Goal: Information Seeking & Learning: Learn about a topic

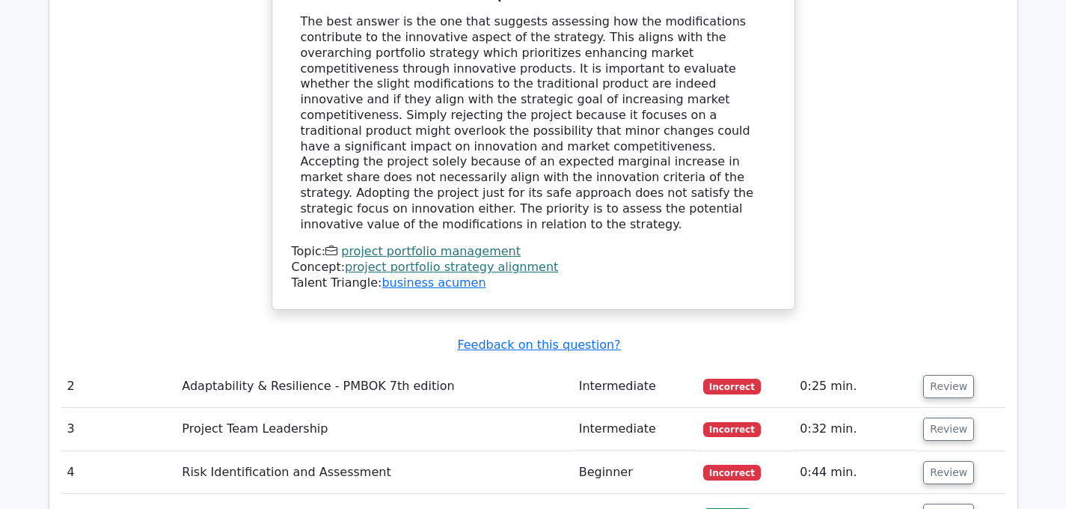
scroll to position [1853, 0]
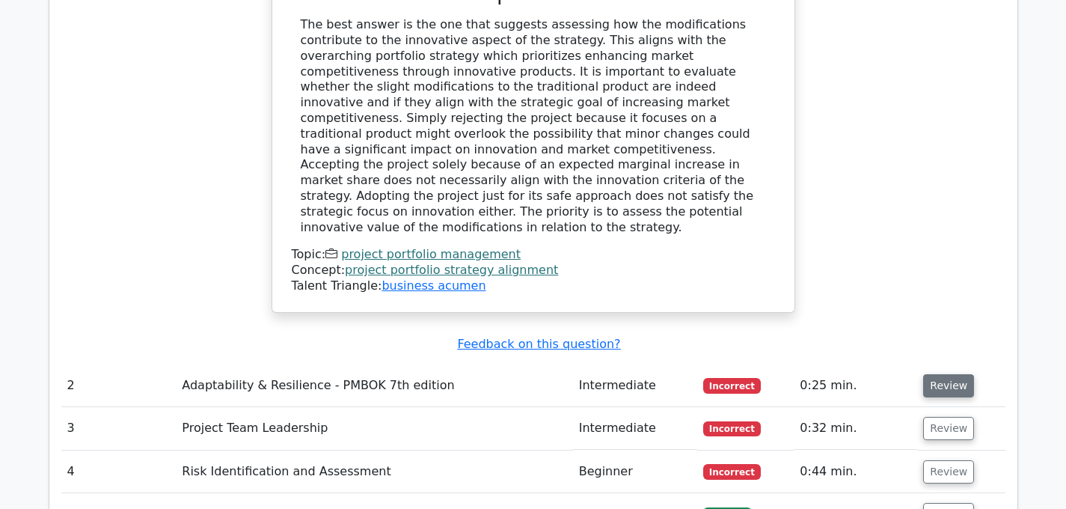
click at [943, 374] on button "Review" at bounding box center [948, 385] width 51 height 23
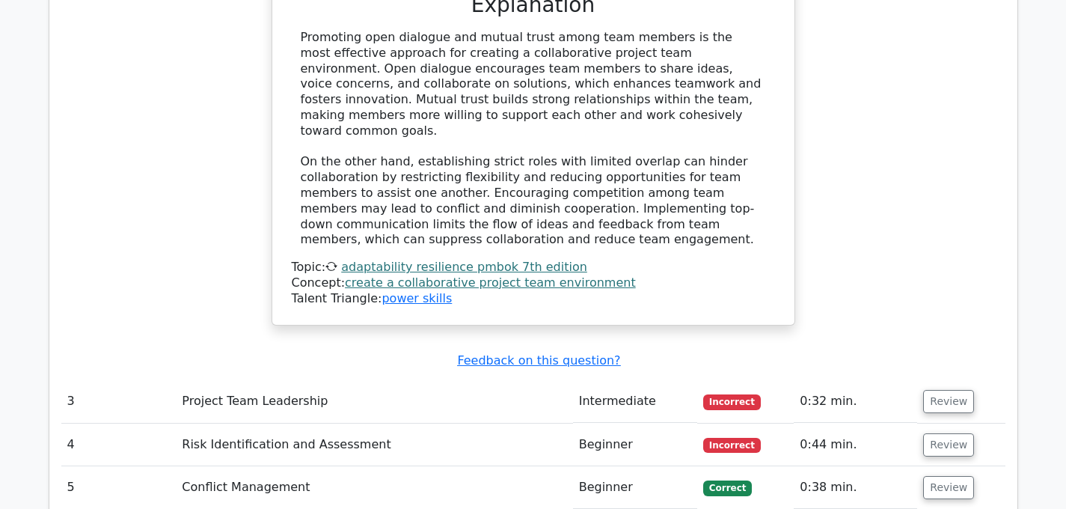
scroll to position [2552, 0]
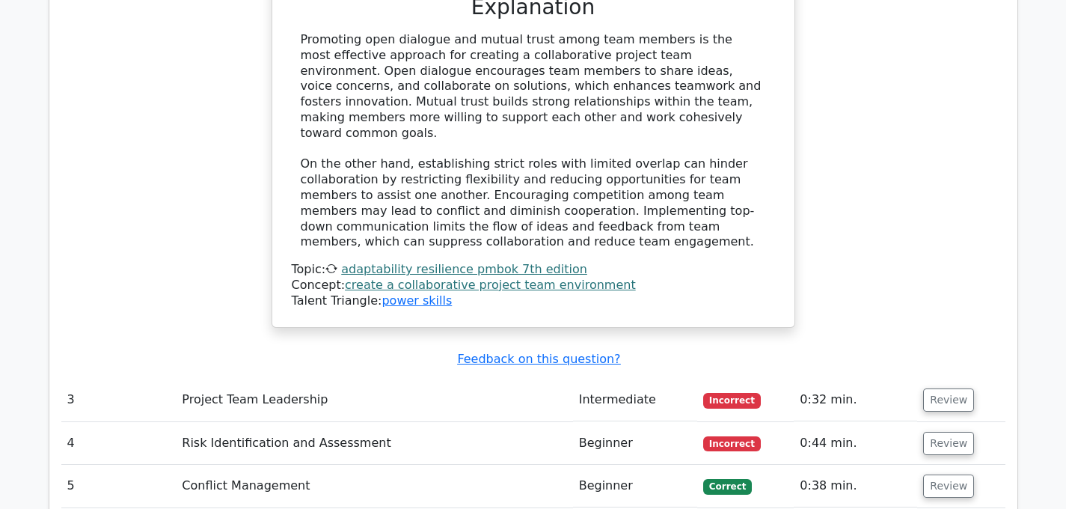
click at [979, 278] on td "Which approach is most effective for creating a collaborative project team envi…" at bounding box center [533, 43] width 944 height 671
click at [949, 388] on button "Review" at bounding box center [948, 399] width 51 height 23
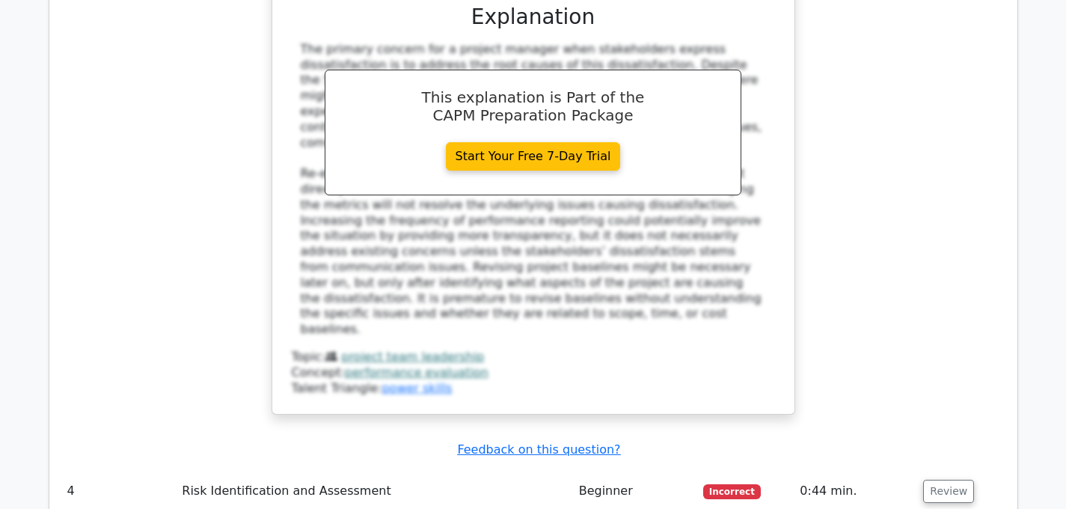
scroll to position [3318, 0]
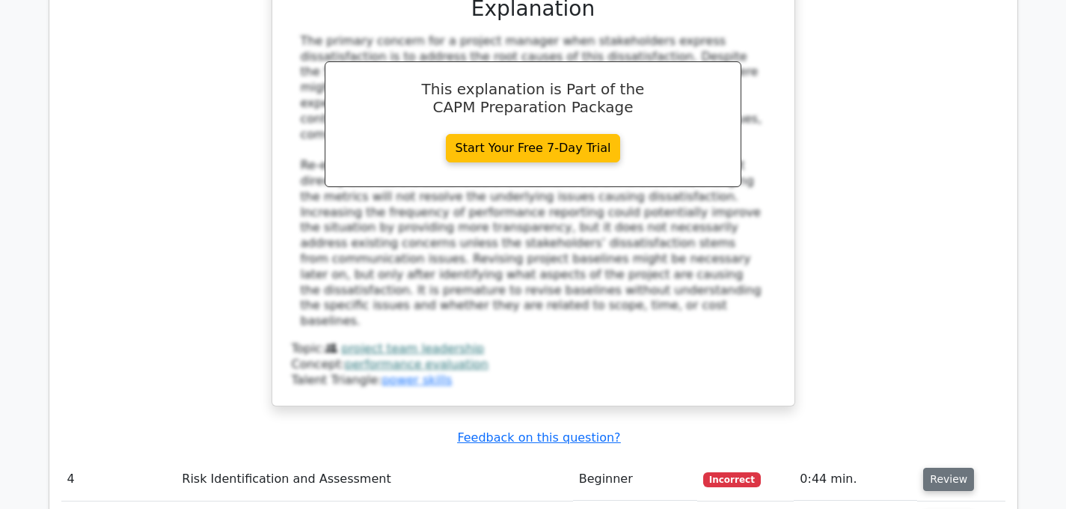
click at [938, 468] on button "Review" at bounding box center [948, 479] width 51 height 23
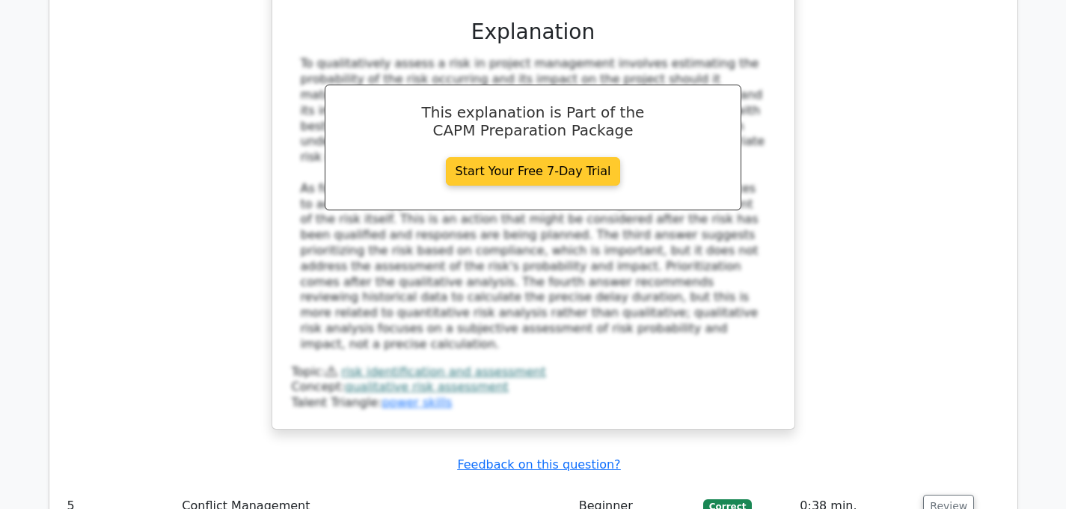
scroll to position [4135, 0]
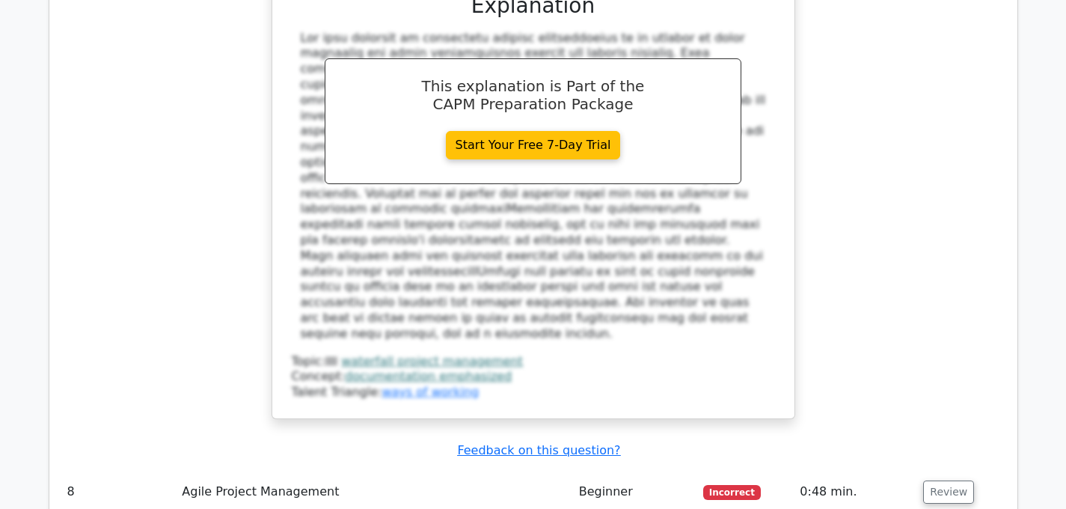
scroll to position [5127, 0]
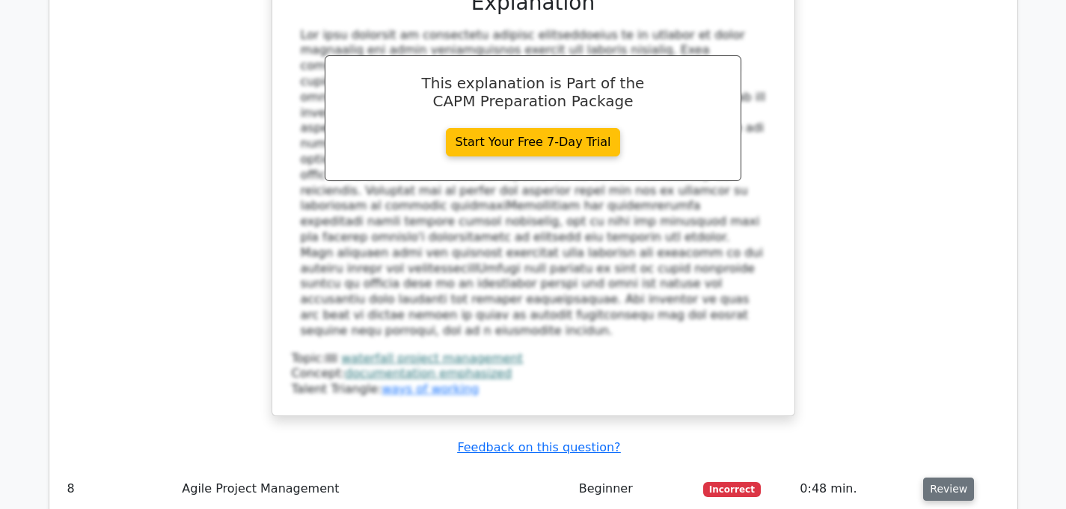
click at [945, 477] on button "Review" at bounding box center [948, 488] width 51 height 23
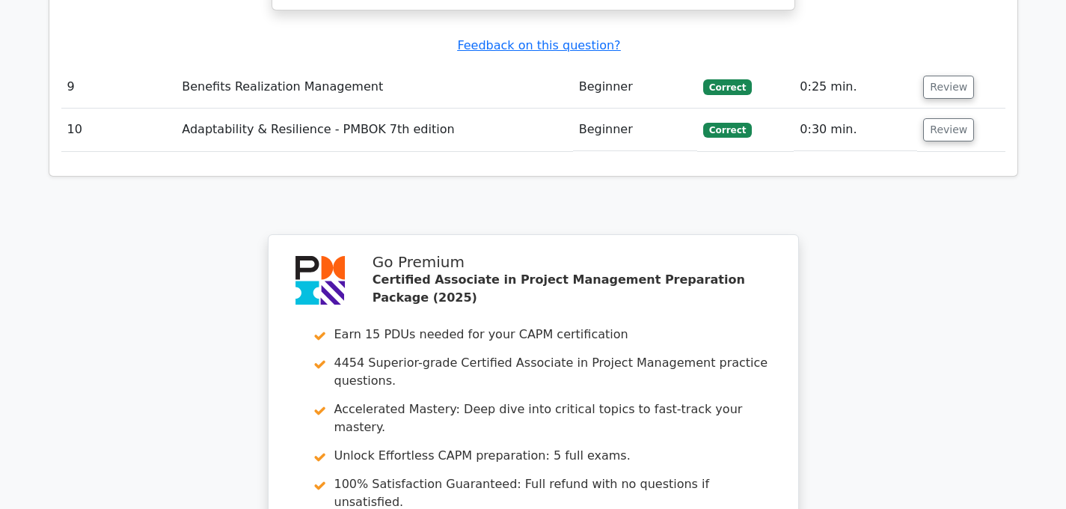
scroll to position [6425, 0]
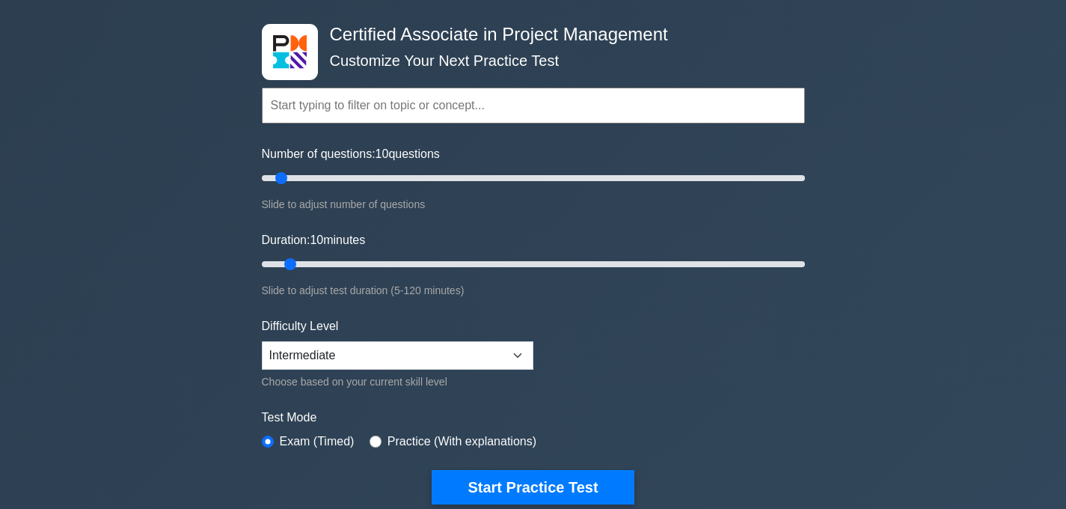
scroll to position [61, 0]
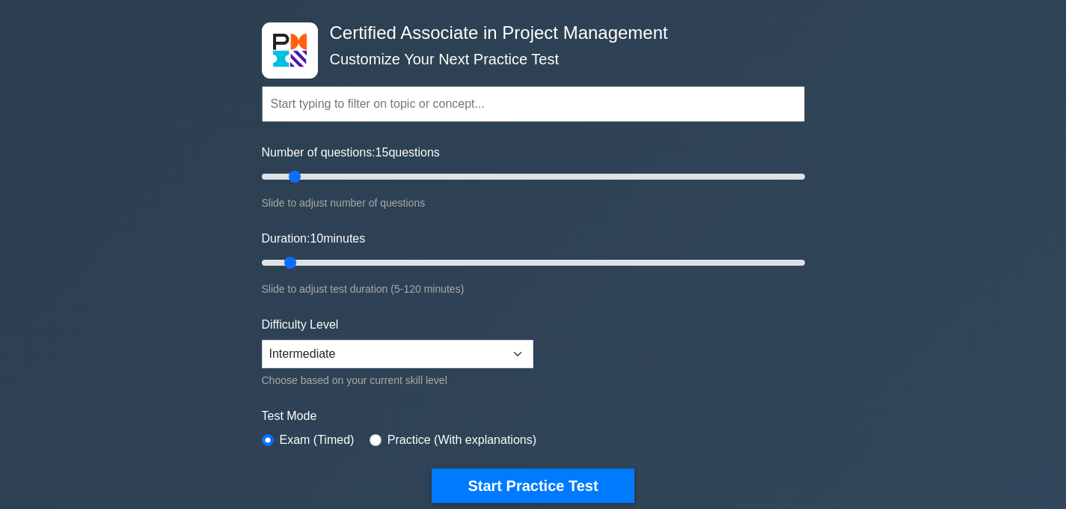
type input "15"
drag, startPoint x: 284, startPoint y: 176, endPoint x: 298, endPoint y: 174, distance: 13.7
click at [299, 174] on input "Number of questions: 15 questions" at bounding box center [533, 177] width 543 height 18
drag, startPoint x: 290, startPoint y: 266, endPoint x: 303, endPoint y: 261, distance: 13.5
type input "15"
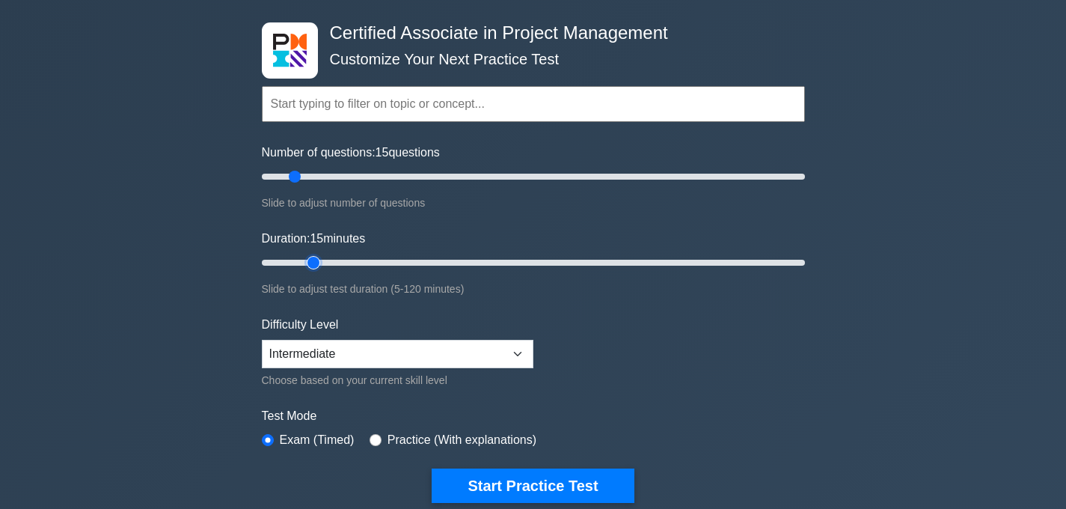
click at [306, 263] on input "Duration: 15 minutes" at bounding box center [533, 263] width 543 height 18
click at [343, 361] on select "Beginner Intermediate Expert" at bounding box center [398, 354] width 272 height 28
click at [262, 340] on select "Beginner Intermediate Expert" at bounding box center [398, 354] width 272 height 28
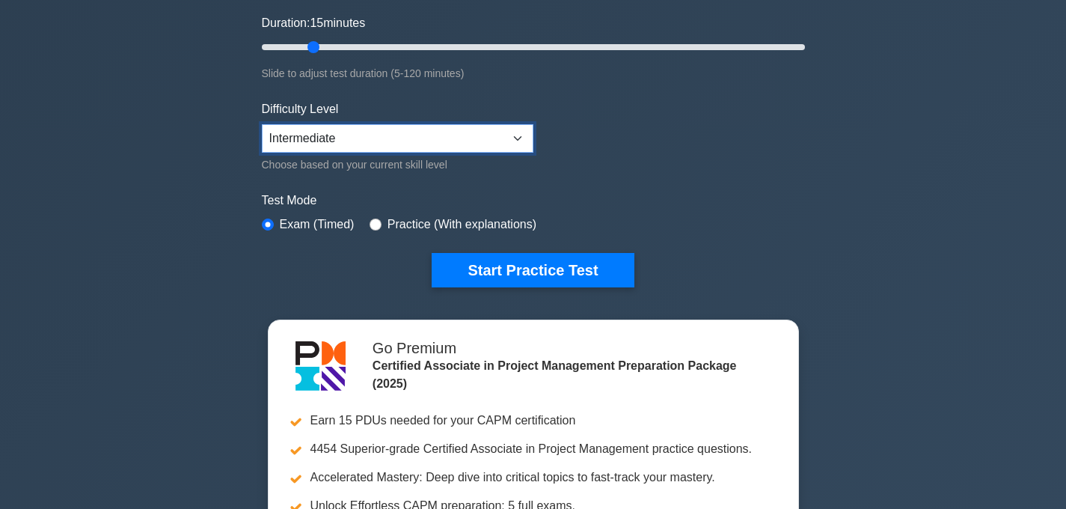
scroll to position [272, 0]
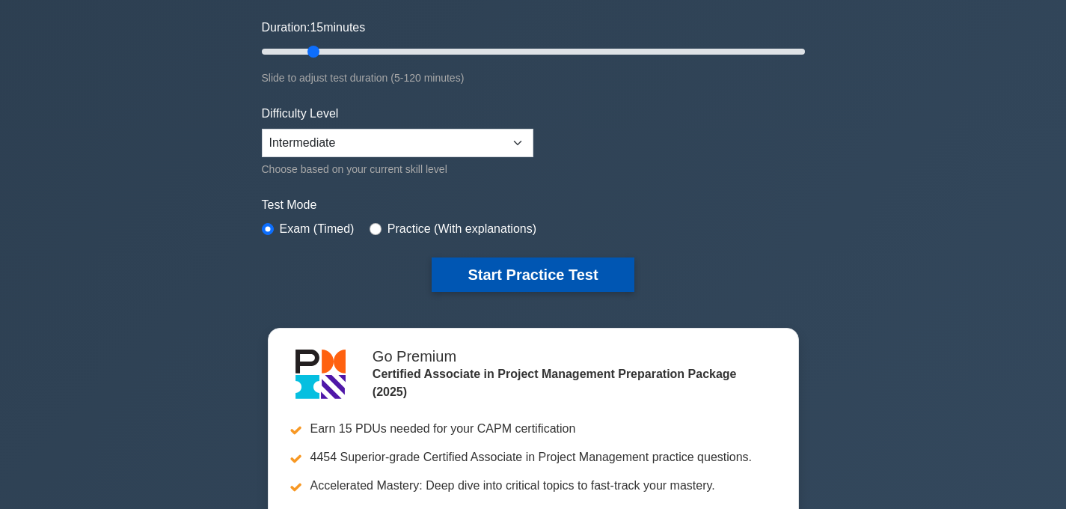
click at [527, 266] on button "Start Practice Test" at bounding box center [533, 274] width 202 height 34
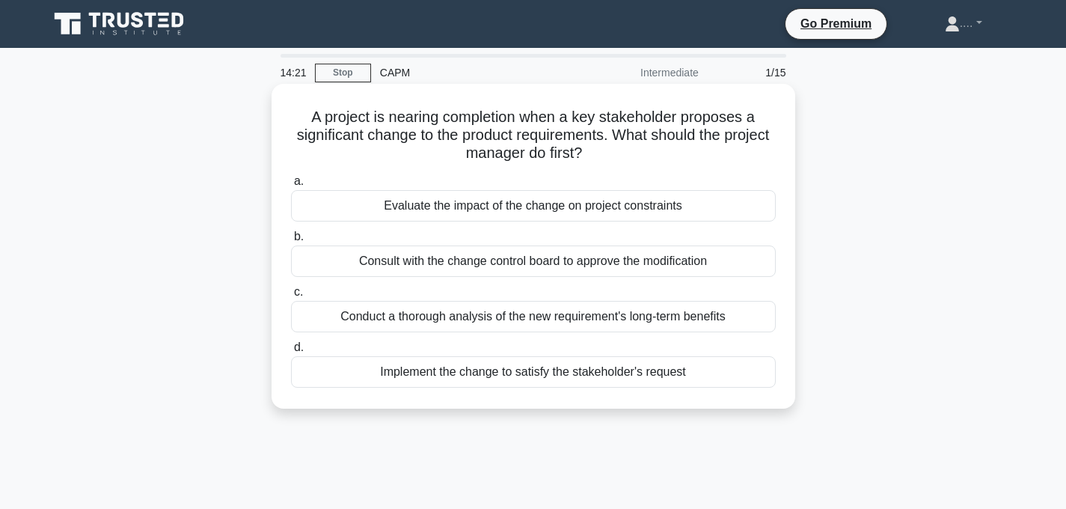
scroll to position [1, 0]
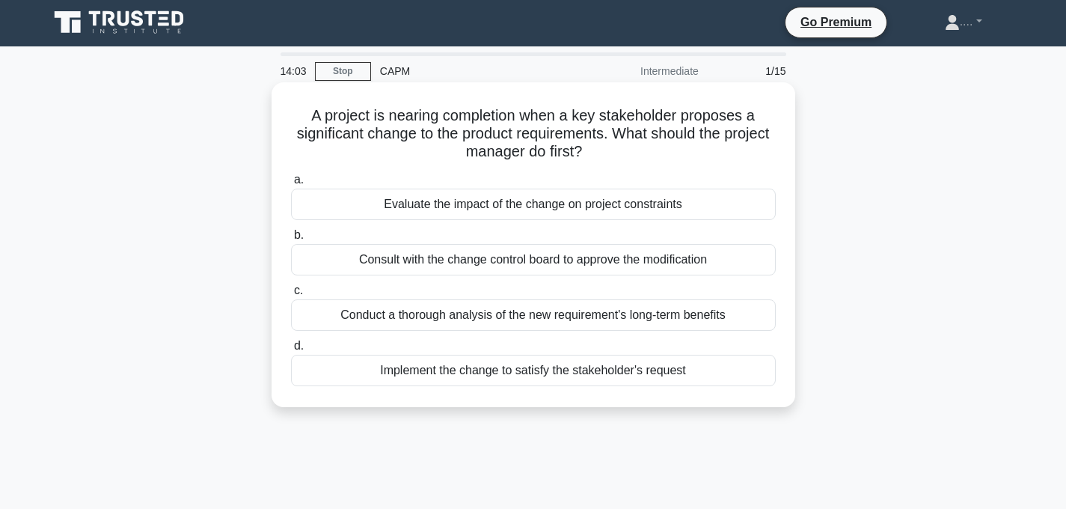
click at [530, 209] on div "Evaluate the impact of the change on project constraints" at bounding box center [533, 204] width 485 height 31
click at [291, 185] on input "a. Evaluate the impact of the change on project constraints" at bounding box center [291, 180] width 0 height 10
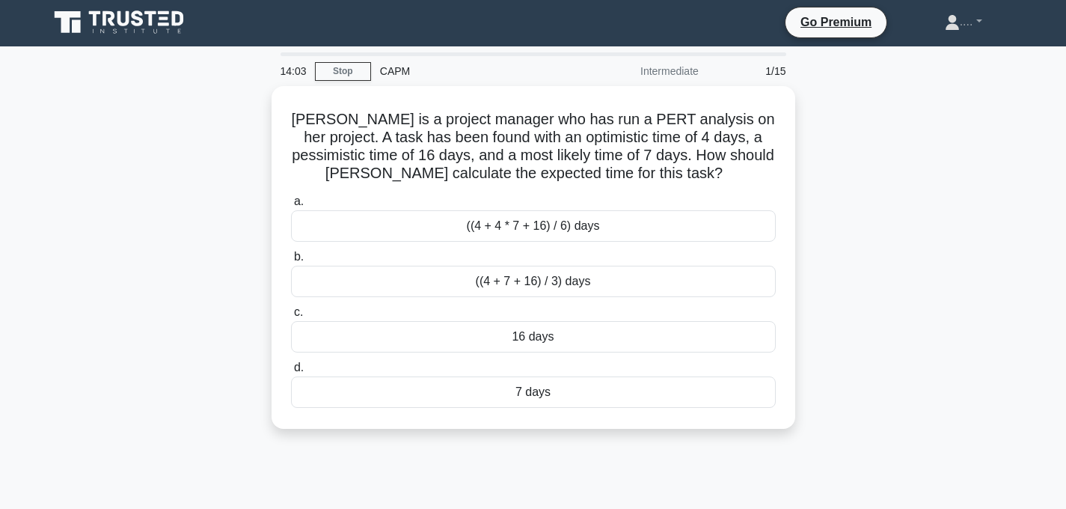
scroll to position [0, 0]
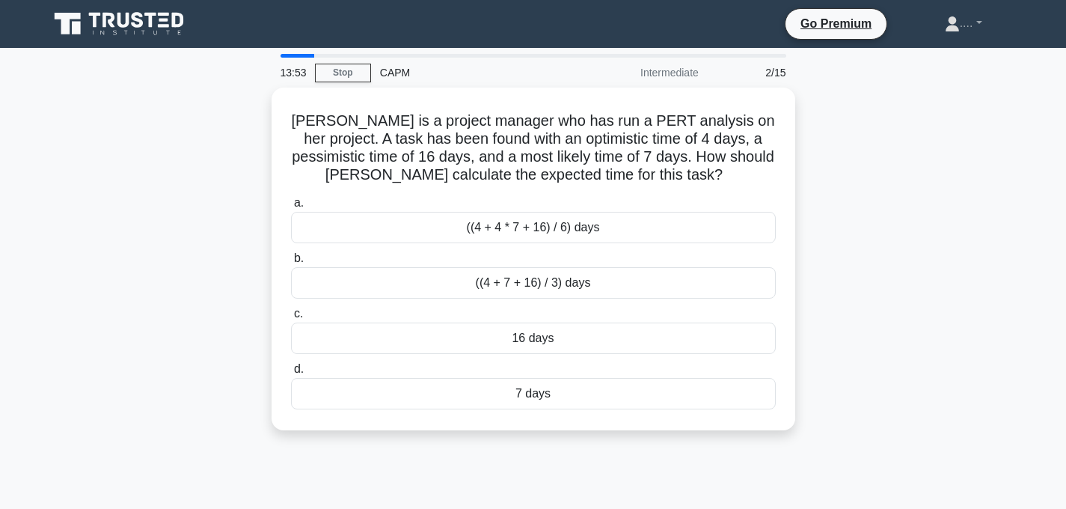
click at [571, 64] on div "CAPM" at bounding box center [474, 73] width 206 height 30
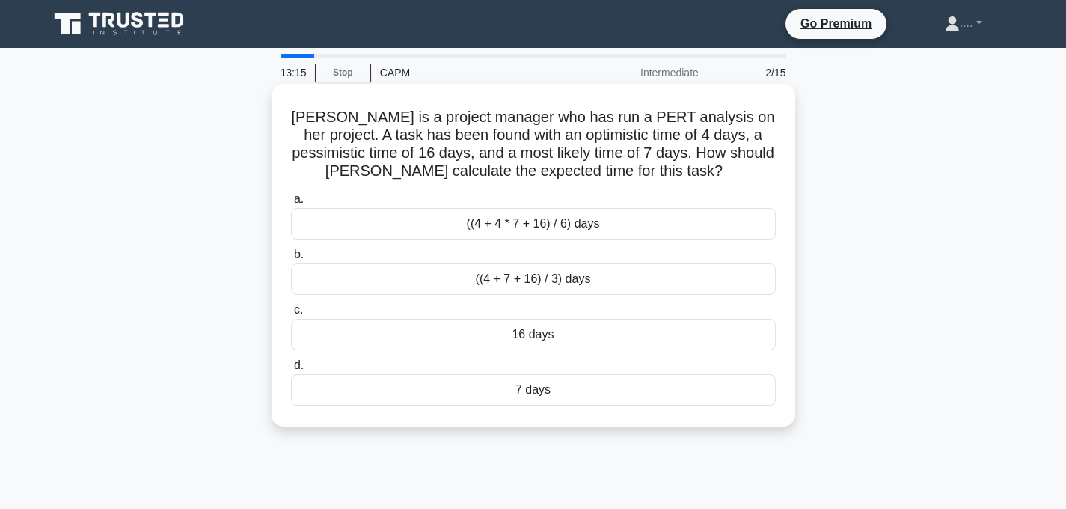
click at [529, 230] on div "((4 + 4 * 7 + 16) / 6) days" at bounding box center [533, 223] width 485 height 31
click at [291, 204] on input "a. ((4 + 4 * 7 + 16) / 6) days" at bounding box center [291, 200] width 0 height 10
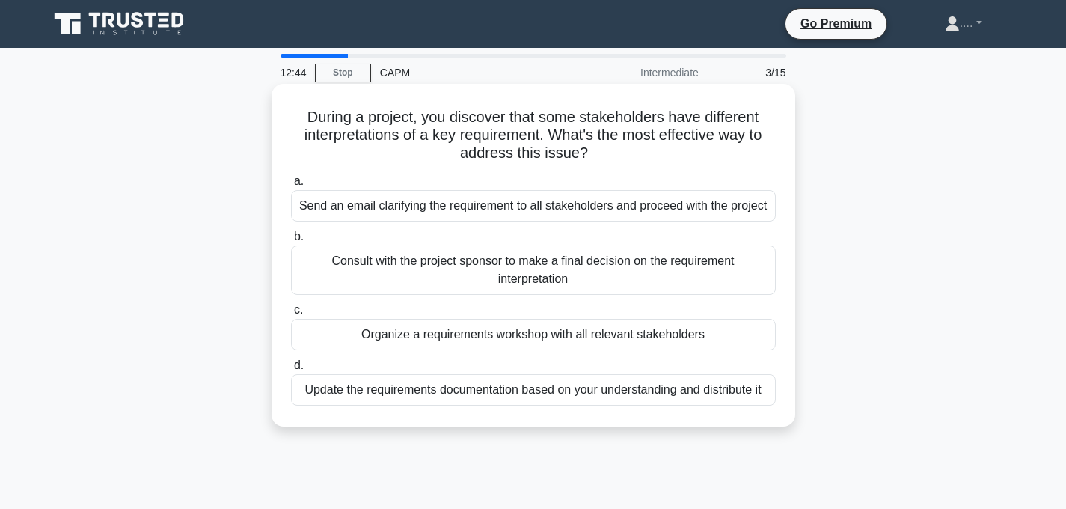
click at [537, 204] on div "Send an email clarifying the requirement to all stakeholders and proceed with t…" at bounding box center [533, 205] width 485 height 31
click at [291, 186] on input "a. Send an email clarifying the requirement to all stakeholders and proceed wit…" at bounding box center [291, 182] width 0 height 10
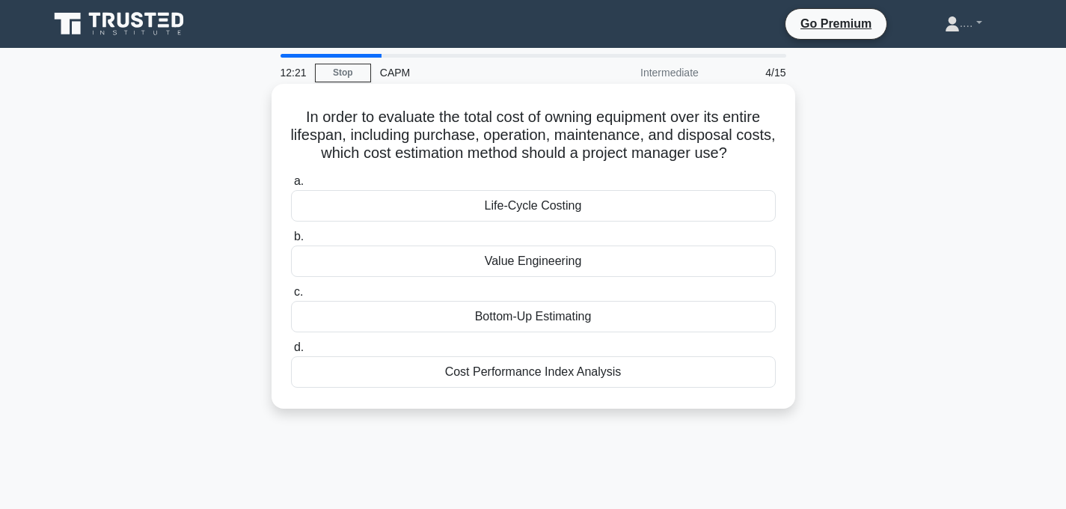
click at [546, 314] on div "Bottom-Up Estimating" at bounding box center [533, 316] width 485 height 31
click at [291, 297] on input "c. Bottom-Up Estimating" at bounding box center [291, 292] width 0 height 10
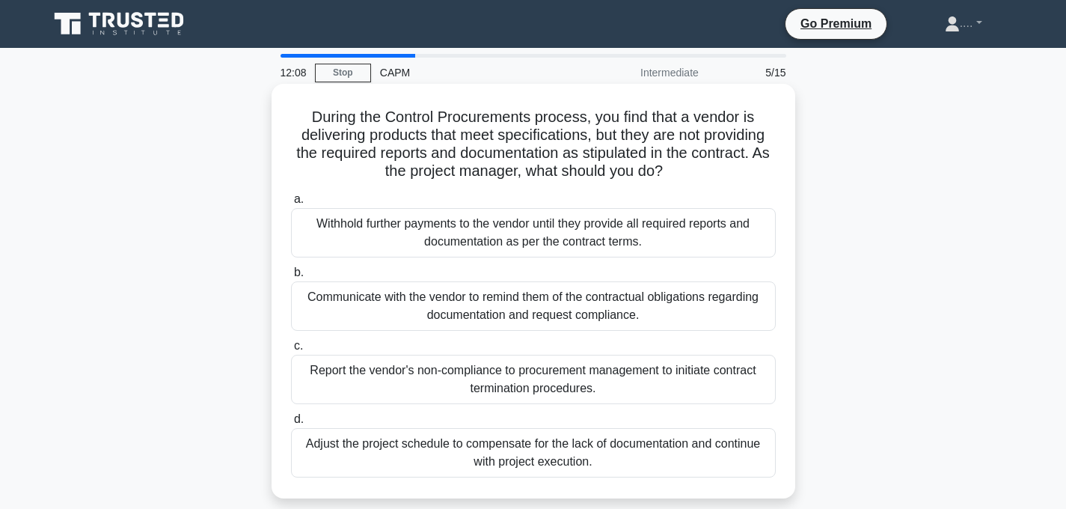
click at [485, 144] on h5 "During the Control Procurements process, you find that a vendor is delivering p…" at bounding box center [534, 144] width 488 height 73
click at [524, 211] on div "Withhold further payments to the vendor until they provide all required reports…" at bounding box center [533, 232] width 485 height 49
click at [291, 204] on input "a. Withhold further payments to the vendor until they provide all required repo…" at bounding box center [291, 200] width 0 height 10
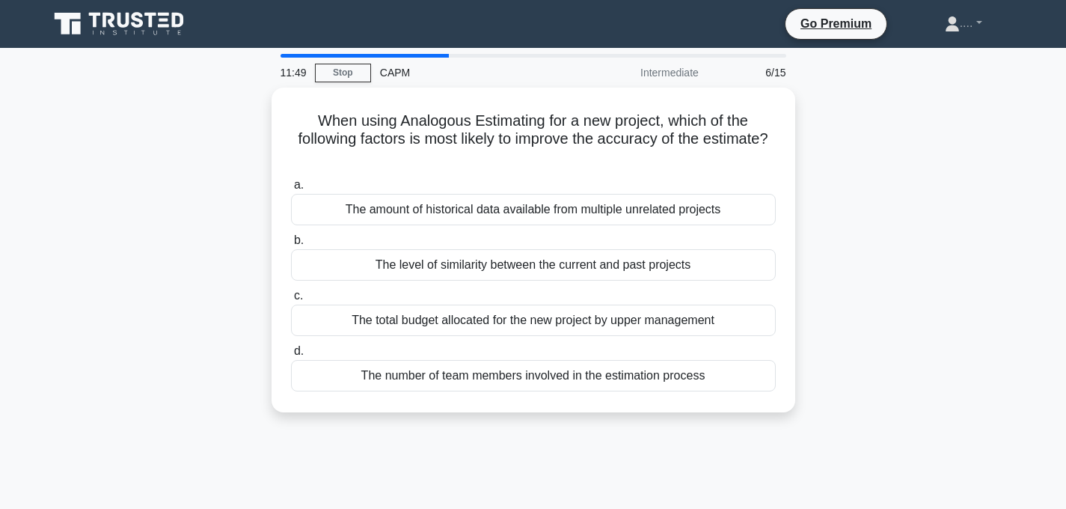
click at [440, 58] on div "CAPM" at bounding box center [474, 73] width 206 height 30
drag, startPoint x: 442, startPoint y: 49, endPoint x: 423, endPoint y: 55, distance: 20.4
click at [423, 55] on main "11:47 Stop CAPM Intermediate 6/15 When using Analogous Estimating for a new pro…" at bounding box center [533, 428] width 1066 height 760
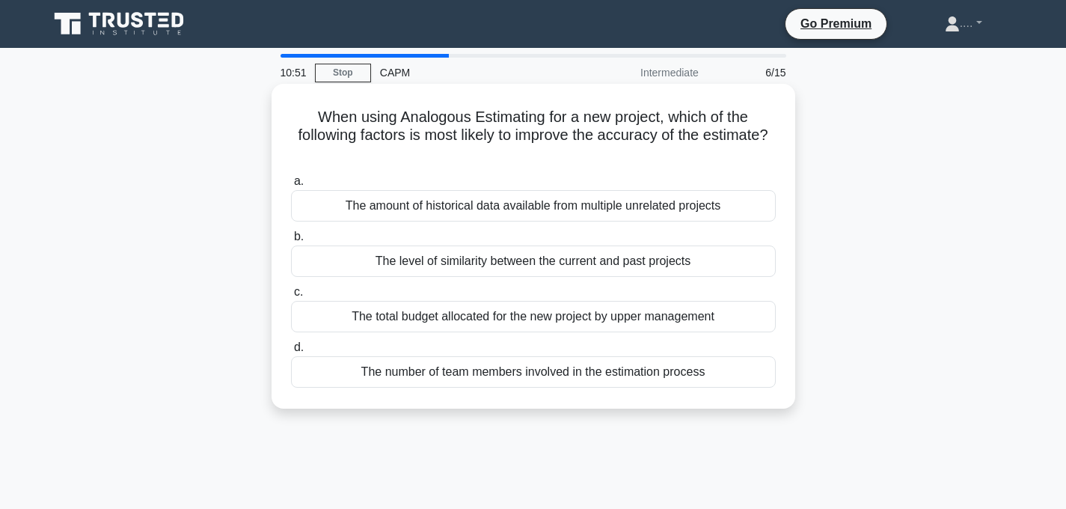
click at [495, 265] on div "The level of similarity between the current and past projects" at bounding box center [533, 260] width 485 height 31
click at [291, 242] on input "b. The level of similarity between the current and past projects" at bounding box center [291, 237] width 0 height 10
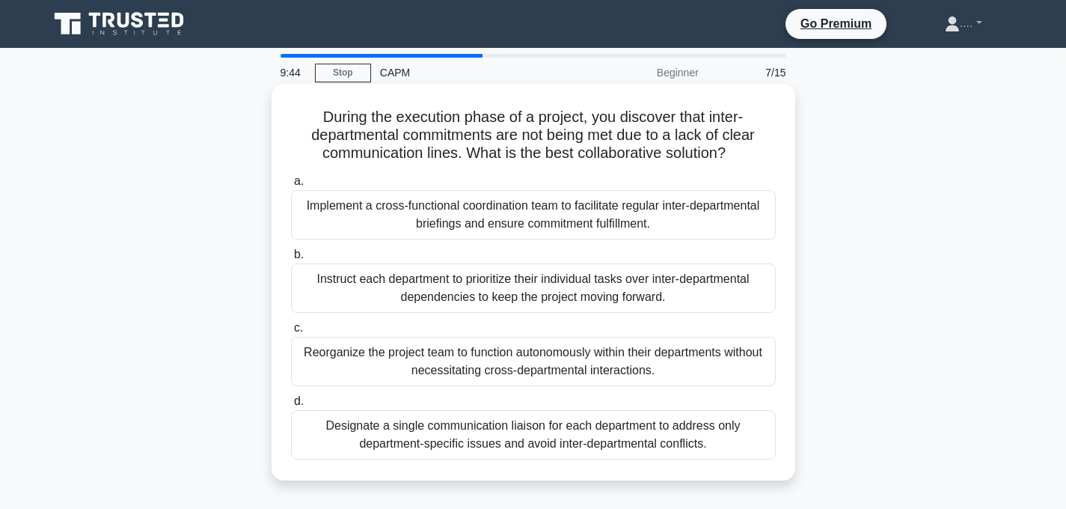
click at [554, 135] on h5 "During the execution phase of a project, you discover that inter-departmental c…" at bounding box center [534, 135] width 488 height 55
click at [550, 209] on div "Implement a cross-functional coordination team to facilitate regular inter-depa…" at bounding box center [533, 214] width 485 height 49
click at [291, 186] on input "a. Implement a cross-functional coordination team to facilitate regular inter-d…" at bounding box center [291, 182] width 0 height 10
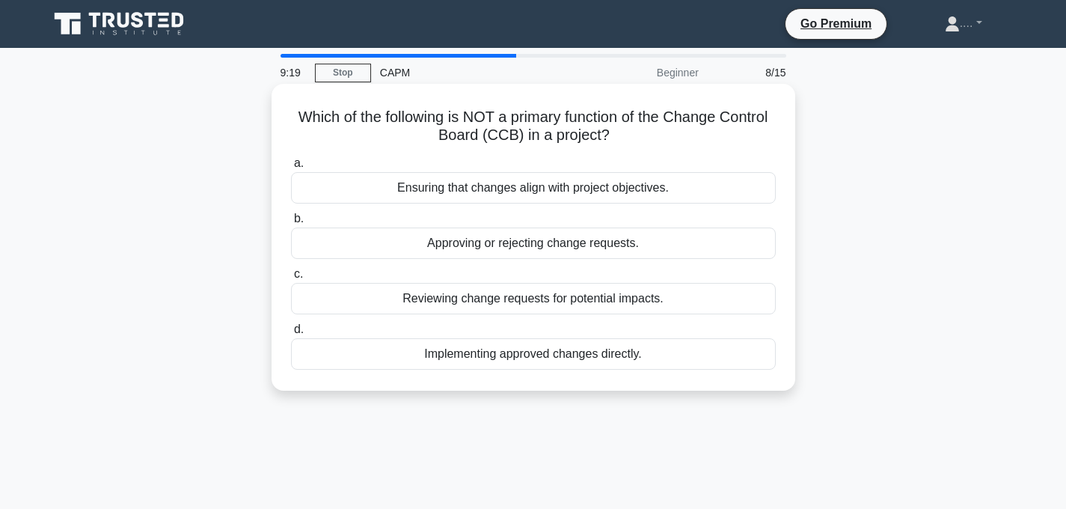
click at [525, 361] on div "Implementing approved changes directly." at bounding box center [533, 353] width 485 height 31
click at [291, 334] on input "d. Implementing approved changes directly." at bounding box center [291, 330] width 0 height 10
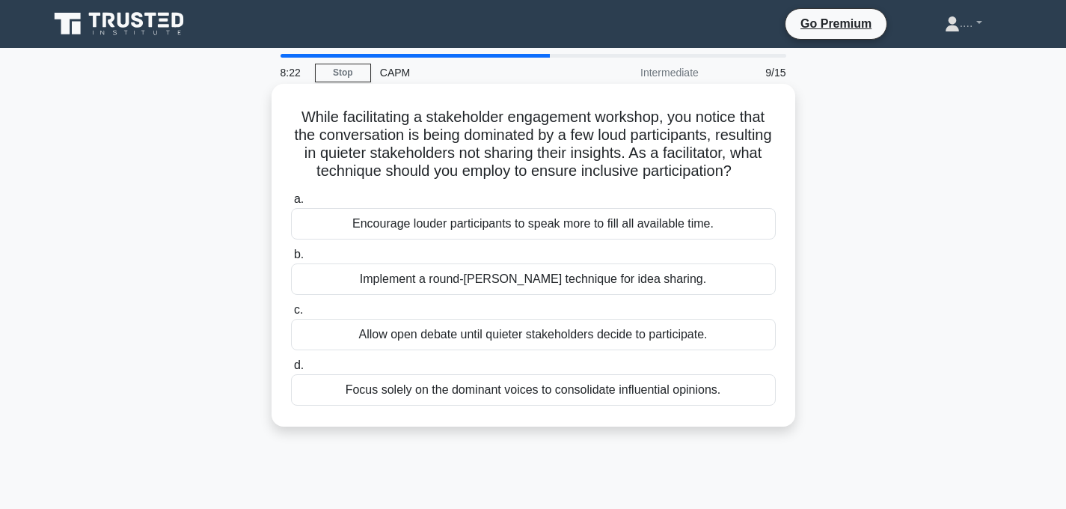
click at [550, 282] on div "Implement a round-robin technique for idea sharing." at bounding box center [533, 278] width 485 height 31
click at [291, 260] on input "b. Implement a round-robin technique for idea sharing." at bounding box center [291, 255] width 0 height 10
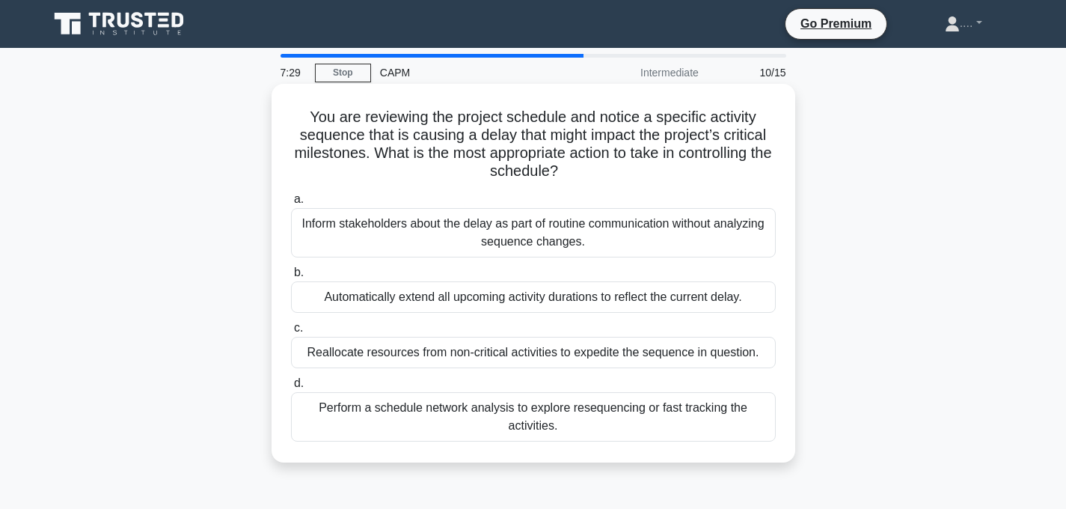
click at [329, 409] on div "Perform a schedule network analysis to explore resequencing or fast tracking th…" at bounding box center [533, 416] width 485 height 49
click at [291, 388] on input "d. Perform a schedule network analysis to explore resequencing or fast tracking…" at bounding box center [291, 384] width 0 height 10
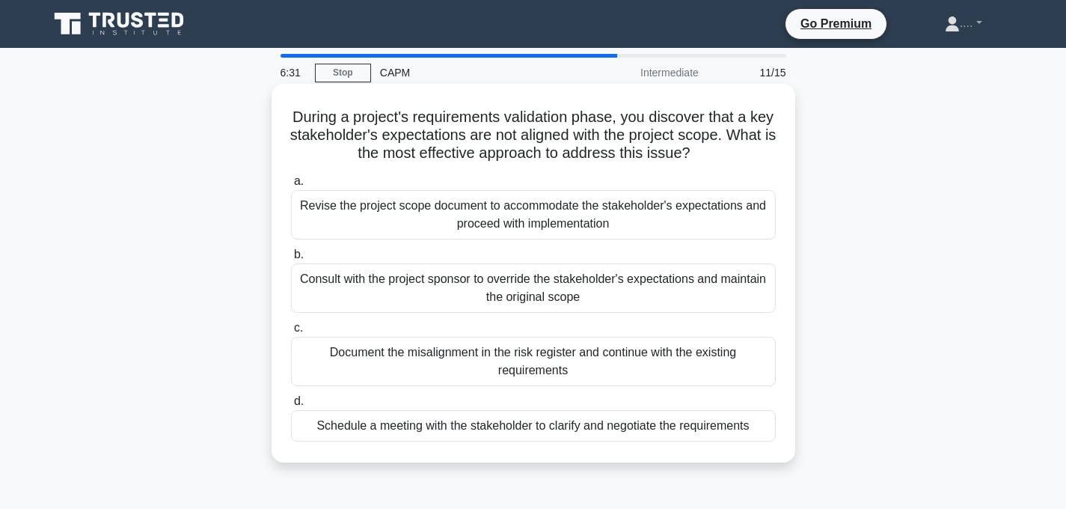
click at [625, 221] on div "Revise the project scope document to accommodate the stakeholder's expectations…" at bounding box center [533, 214] width 485 height 49
click at [291, 186] on input "a. Revise the project scope document to accommodate the stakeholder's expectati…" at bounding box center [291, 182] width 0 height 10
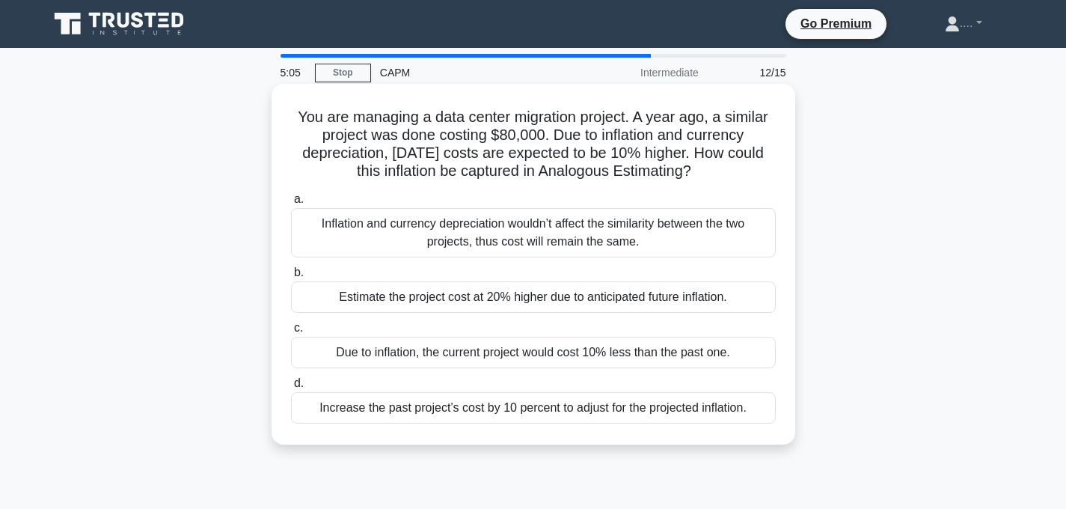
click at [504, 293] on div "Estimate the project cost at 20% higher due to anticipated future inflation." at bounding box center [533, 296] width 485 height 31
click at [291, 278] on input "b. Estimate the project cost at 20% higher due to anticipated future inflation." at bounding box center [291, 273] width 0 height 10
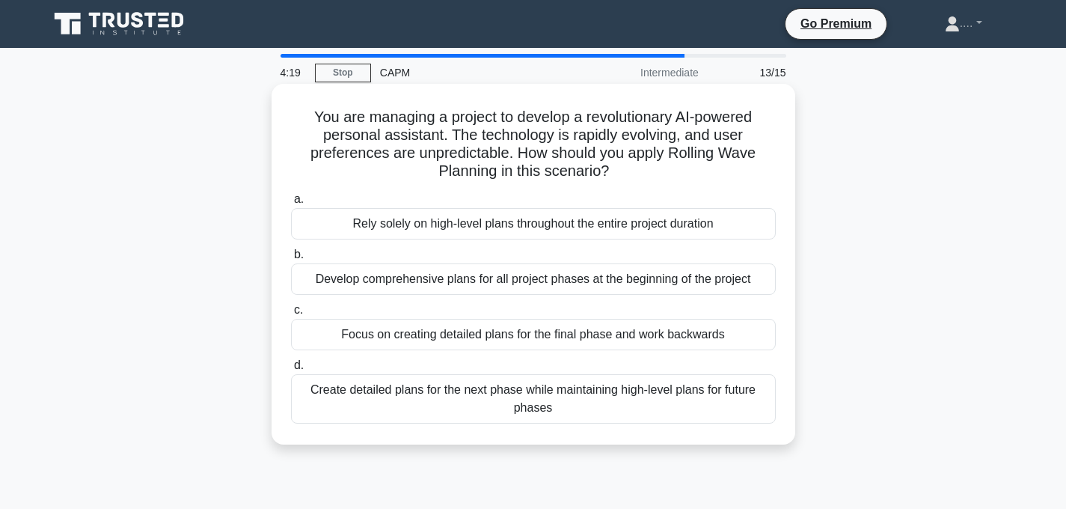
click at [483, 402] on div "Create detailed plans for the next phase while maintaining high-level plans for…" at bounding box center [533, 398] width 485 height 49
click at [291, 370] on input "d. Create detailed plans for the next phase while maintaining high-level plans …" at bounding box center [291, 366] width 0 height 10
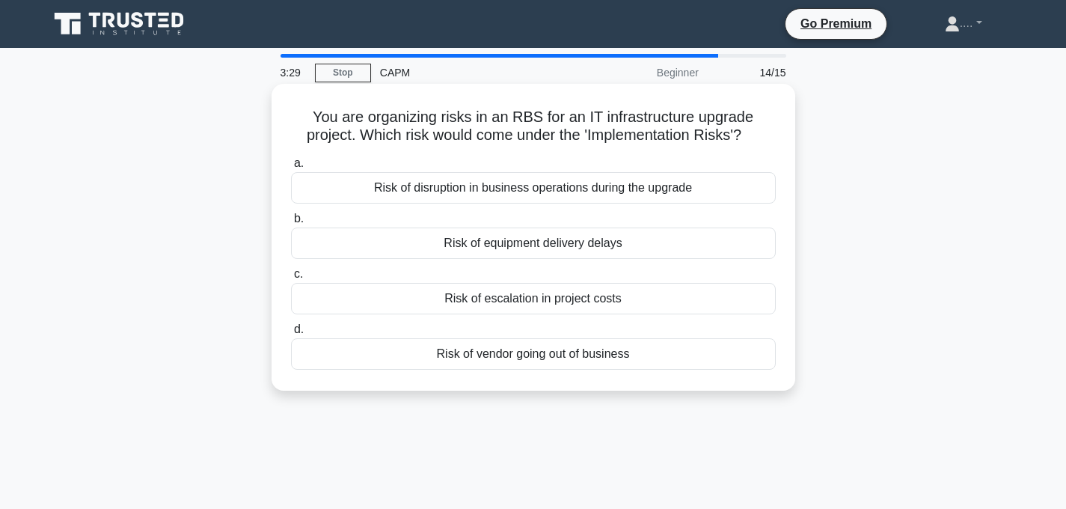
click at [566, 192] on div "Risk of disruption in business operations during the upgrade" at bounding box center [533, 187] width 485 height 31
click at [291, 168] on input "a. Risk of disruption in business operations during the upgrade" at bounding box center [291, 164] width 0 height 10
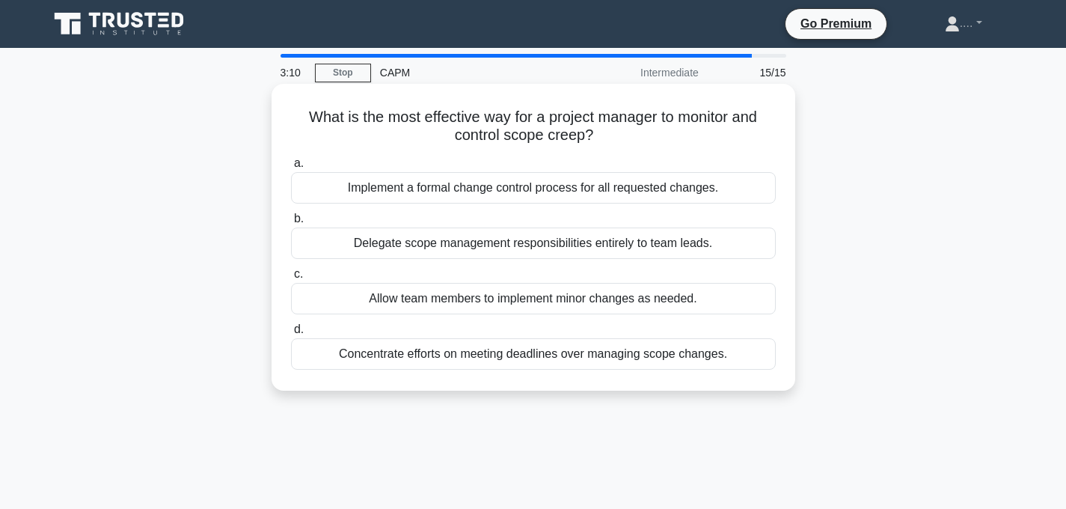
click at [595, 375] on div "What is the most effective way for a project manager to monitor and control sco…" at bounding box center [534, 237] width 512 height 295
click at [593, 302] on div "Allow team members to implement minor changes as needed." at bounding box center [533, 298] width 485 height 31
click at [291, 279] on input "c. Allow team members to implement minor changes as needed." at bounding box center [291, 274] width 0 height 10
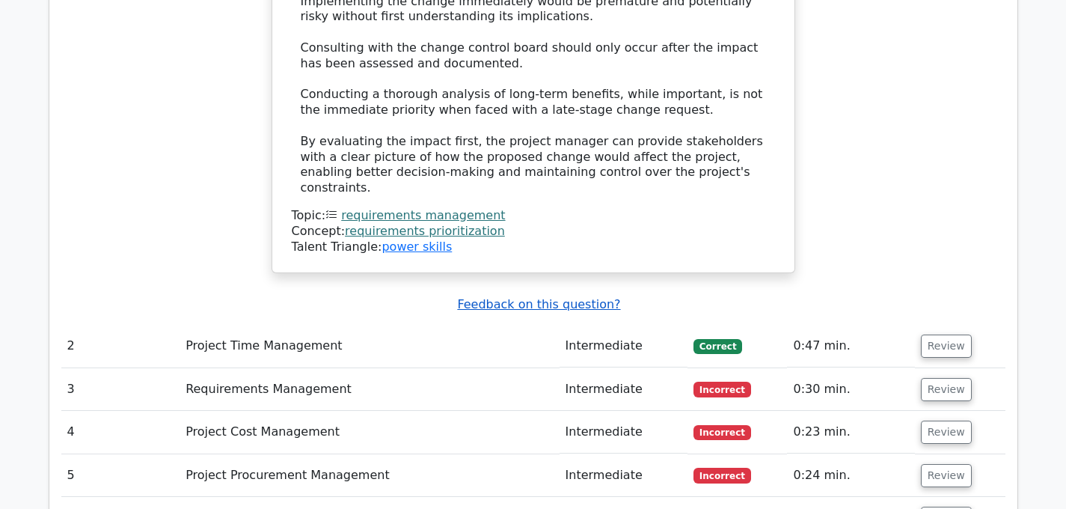
scroll to position [2086, 0]
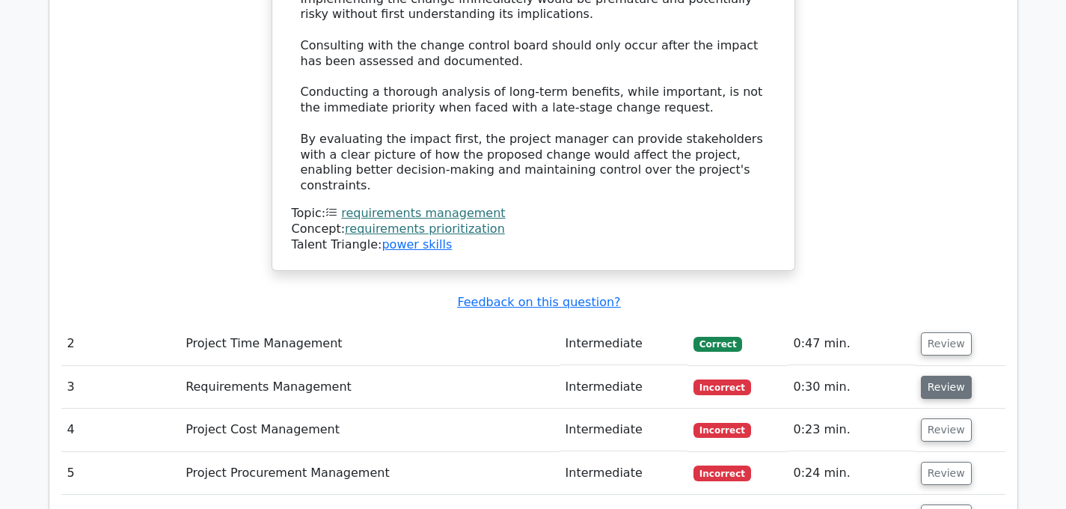
click at [932, 376] on button "Review" at bounding box center [946, 387] width 51 height 23
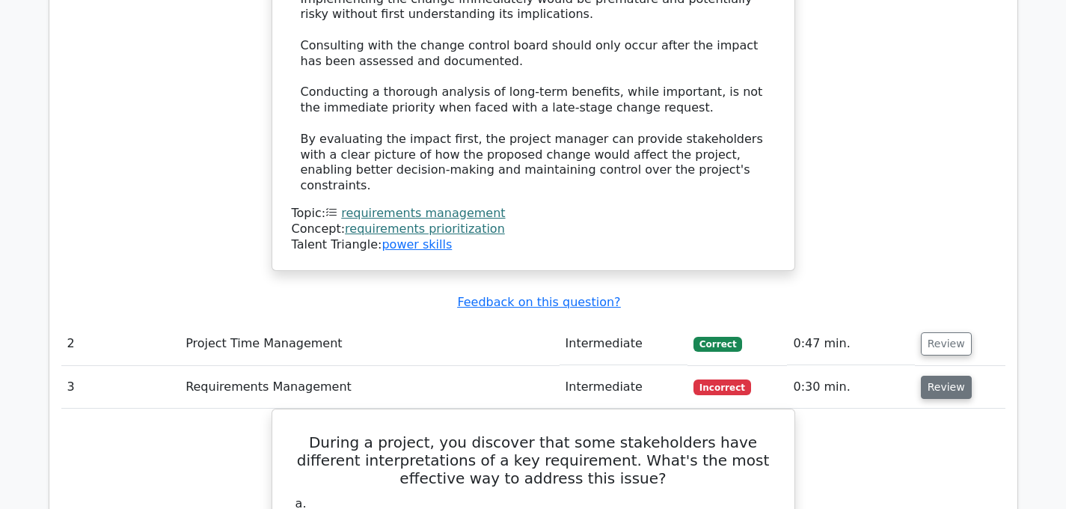
click at [932, 376] on button "Review" at bounding box center [946, 387] width 51 height 23
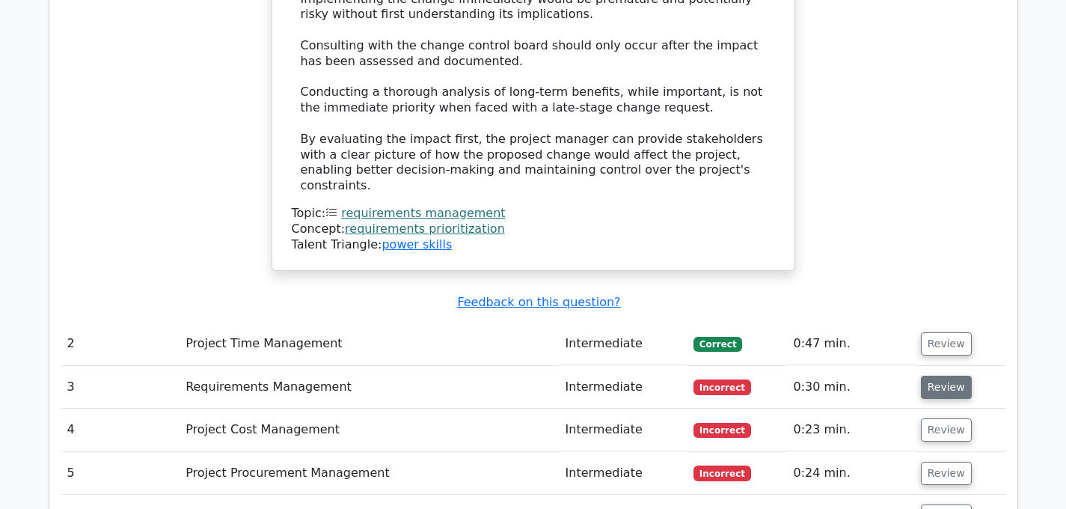
click at [932, 376] on button "Review" at bounding box center [946, 387] width 51 height 23
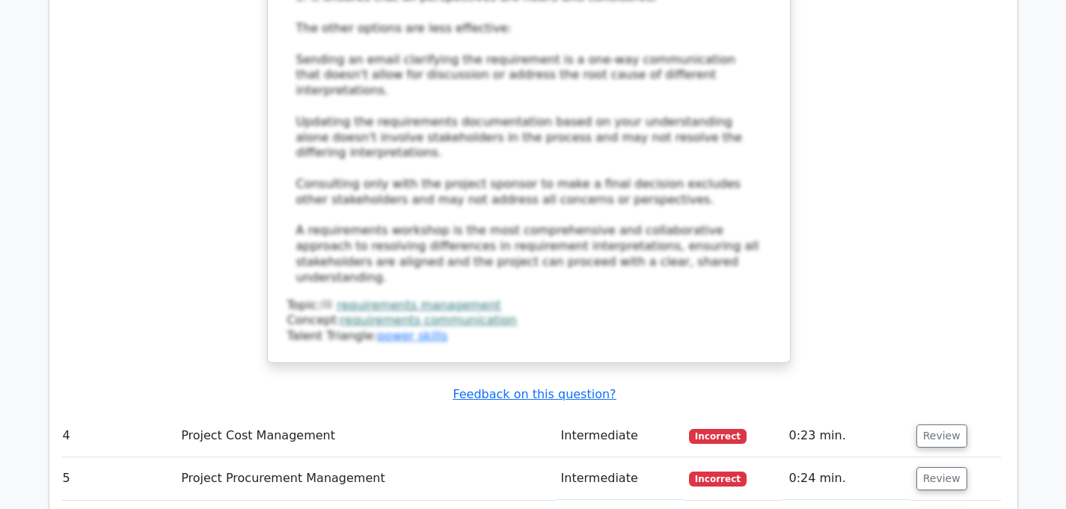
scroll to position [3053, 0]
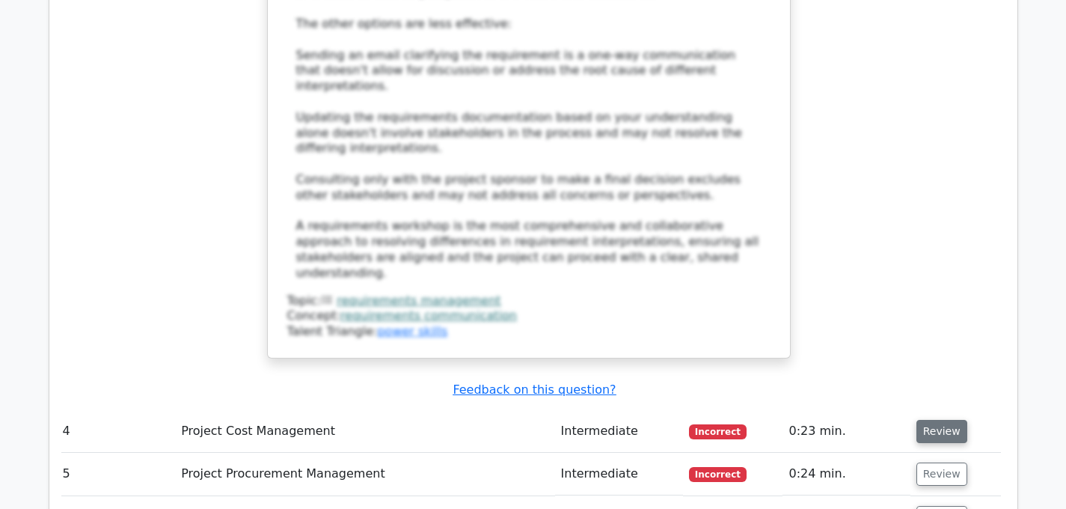
click at [929, 420] on button "Review" at bounding box center [942, 431] width 51 height 23
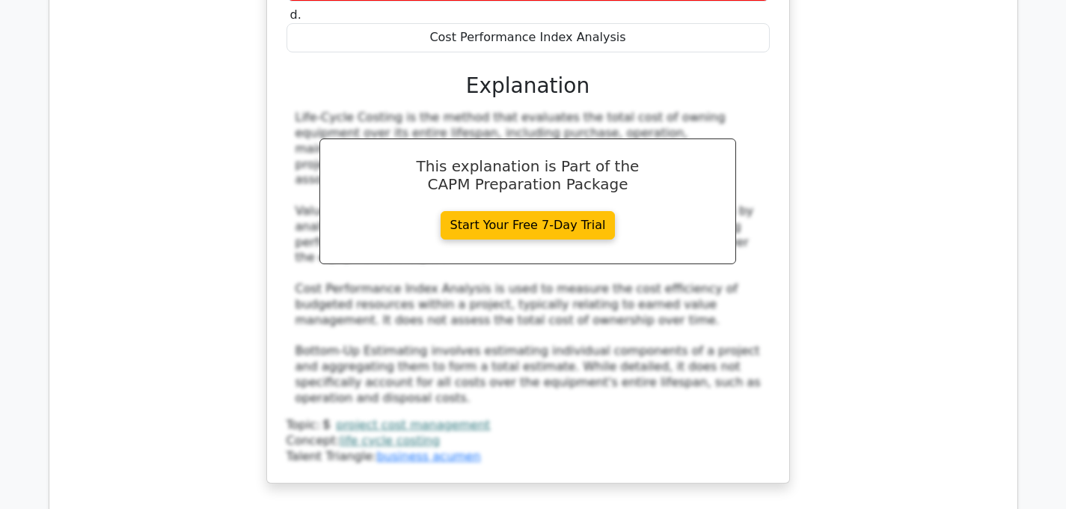
scroll to position [3754, 0]
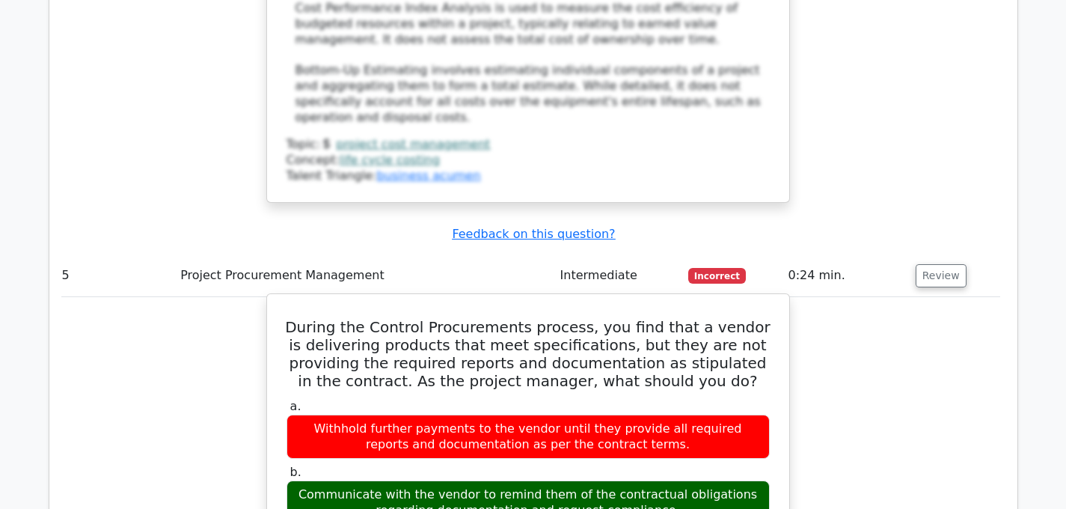
scroll to position [4040, 0]
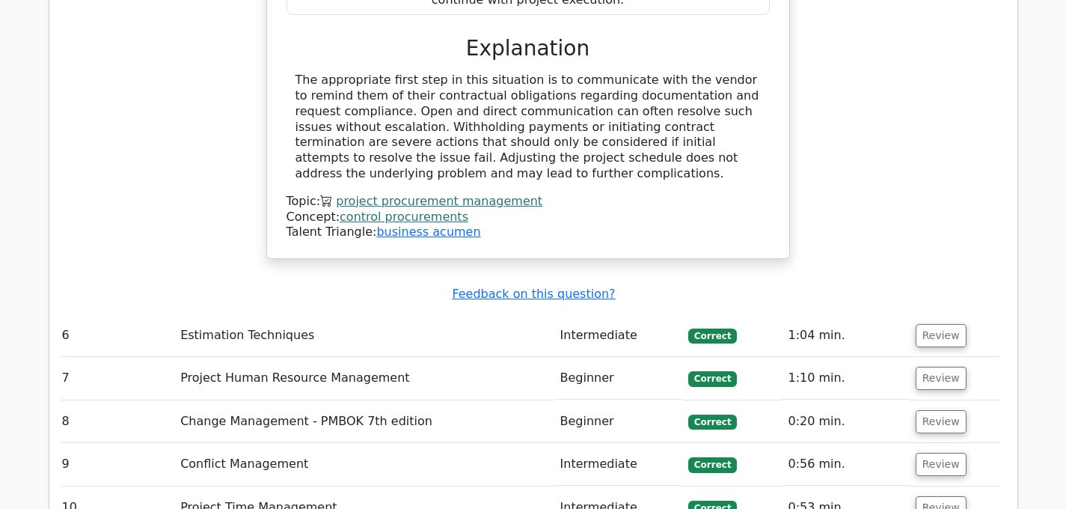
scroll to position [4683, 0]
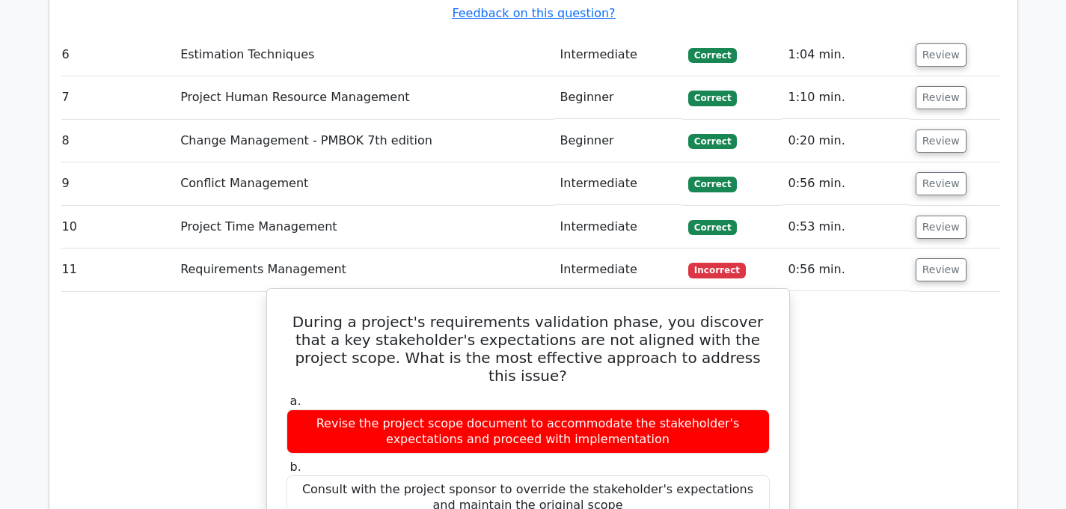
scroll to position [4966, 0]
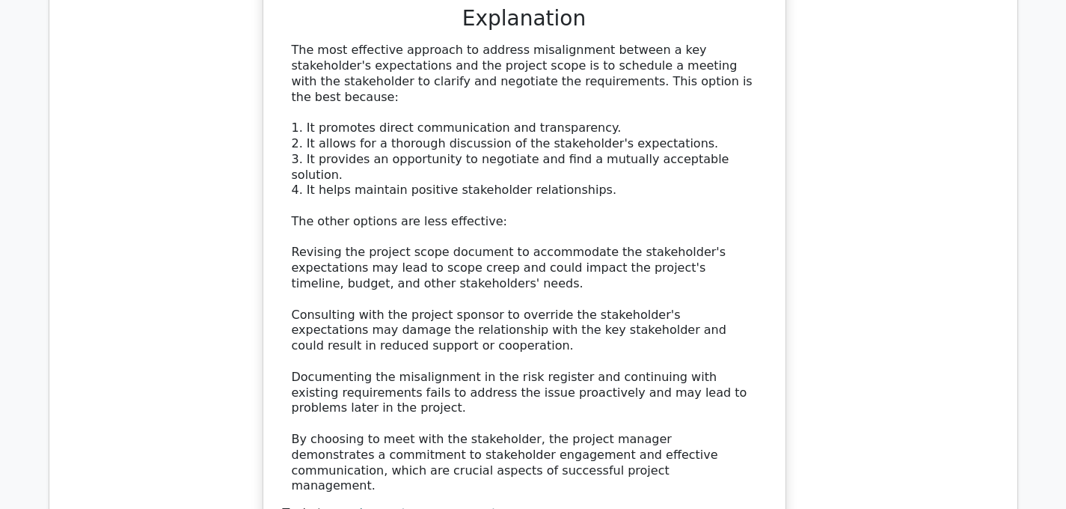
scroll to position [5632, 0]
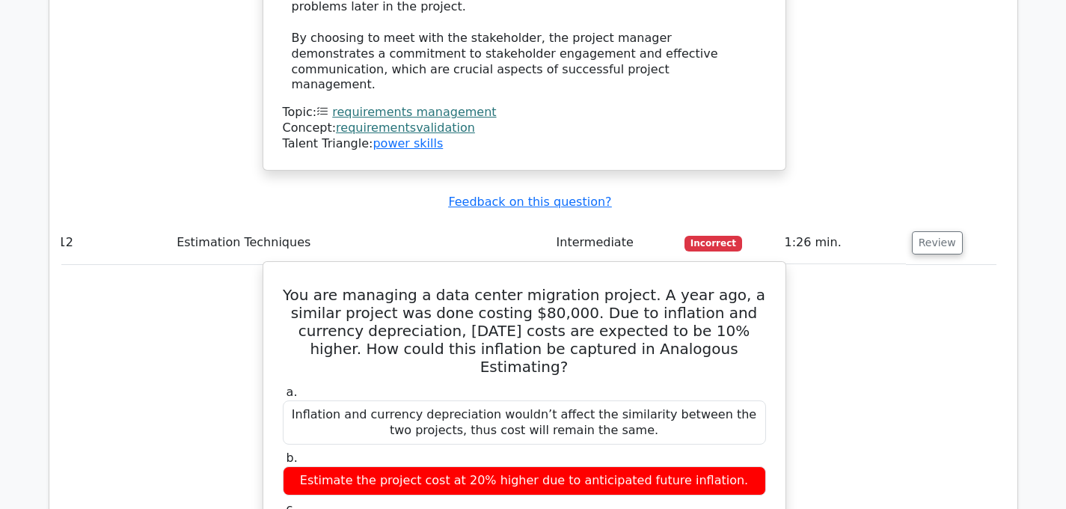
scroll to position [6031, 0]
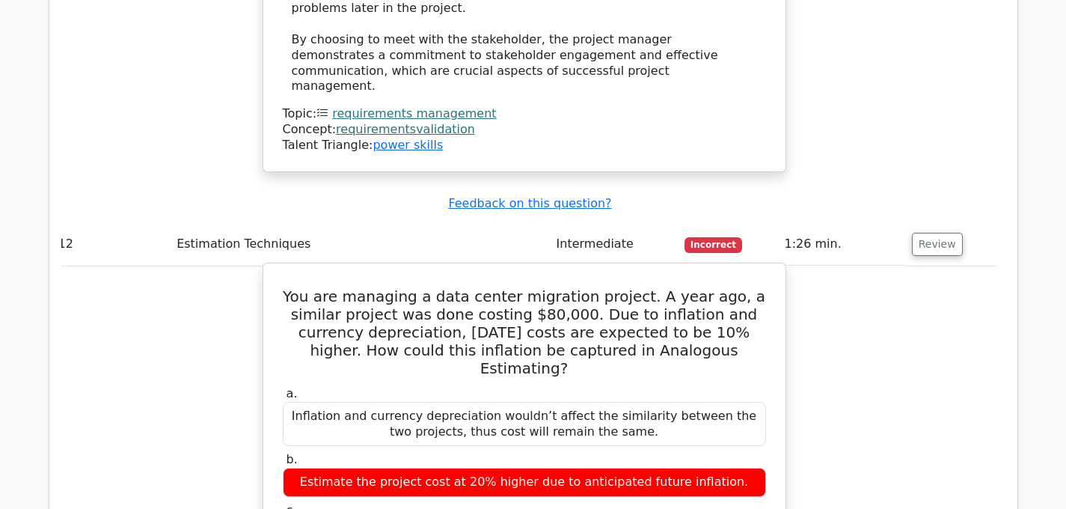
click at [599, 383] on div "a. Inflation and currency depreciation wouldn’t affect the similarity between t…" at bounding box center [524, 499] width 501 height 233
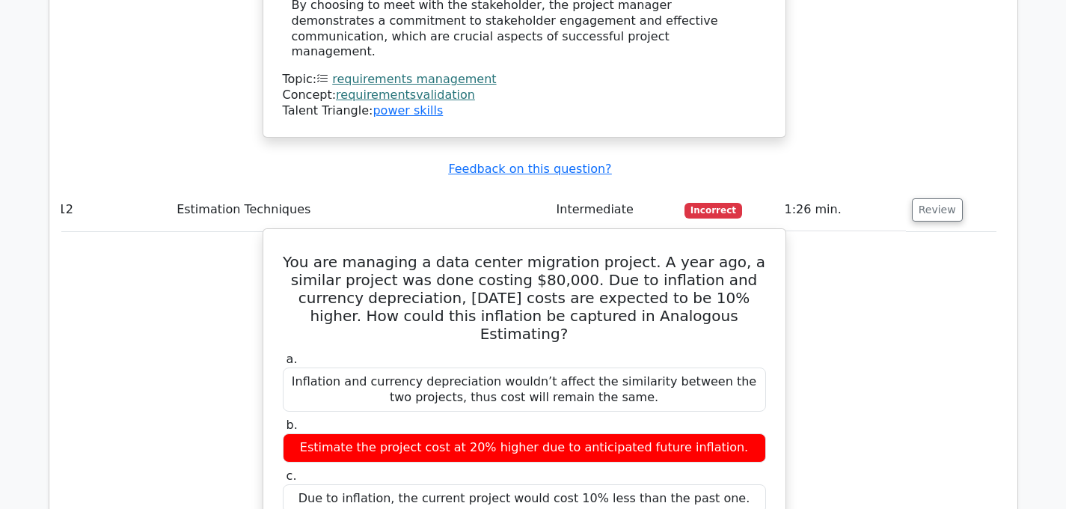
scroll to position [6072, 0]
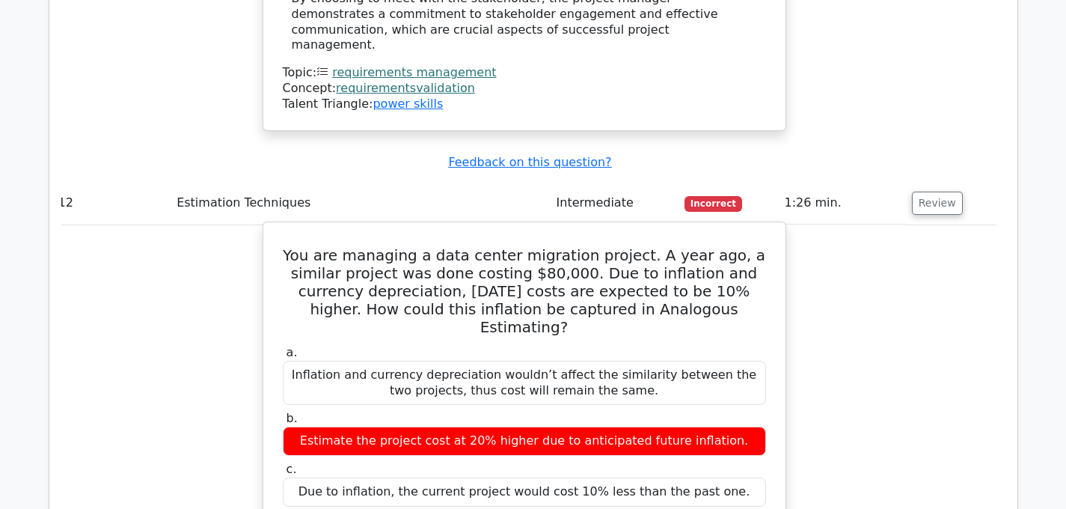
click at [685, 462] on label "c. Due to inflation, the current project would cost 10% less than the past one." at bounding box center [524, 484] width 483 height 45
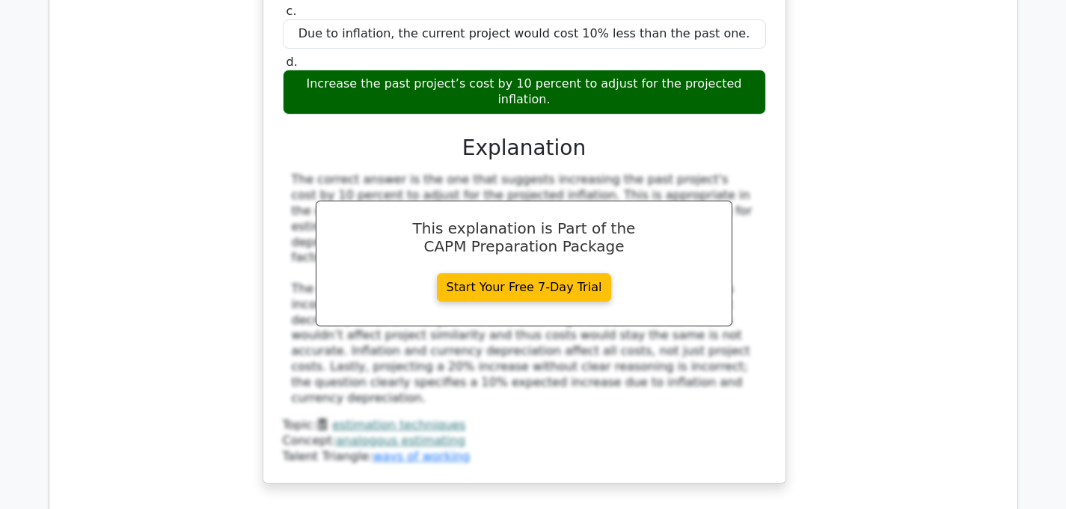
scroll to position [6530, 0]
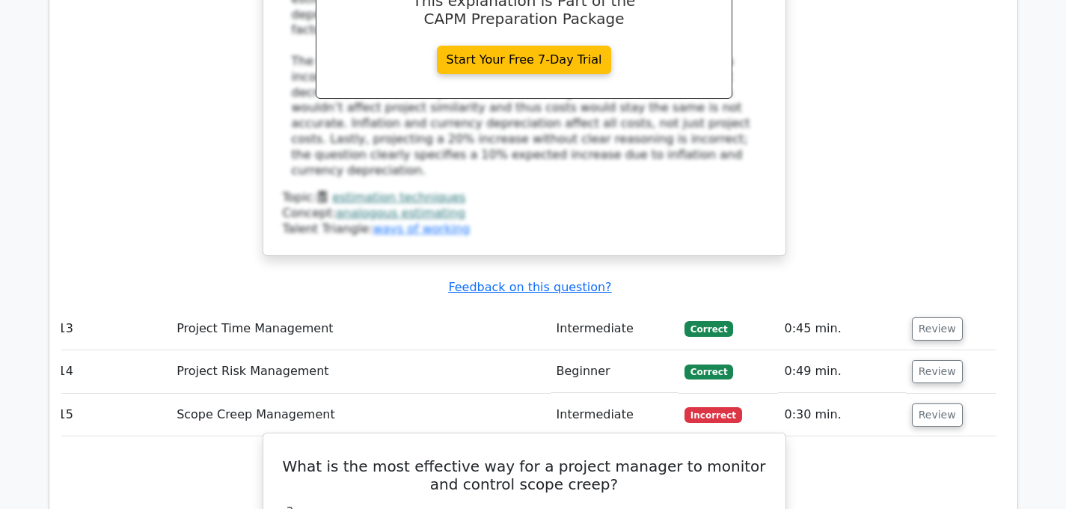
scroll to position [6762, 0]
click at [717, 456] on h5 "What is the most effective way for a project manager to monitor and control sco…" at bounding box center [524, 474] width 486 height 36
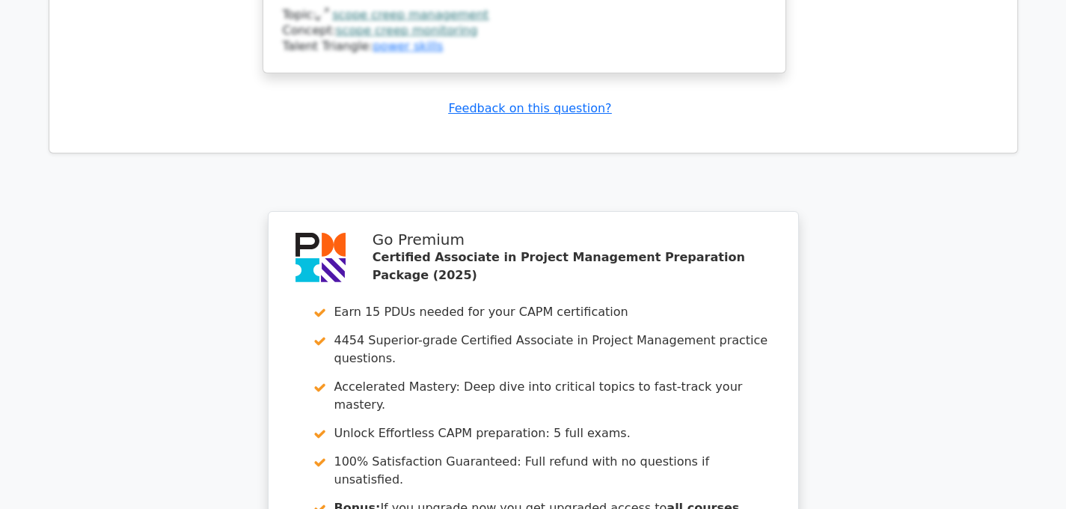
scroll to position [7725, 0]
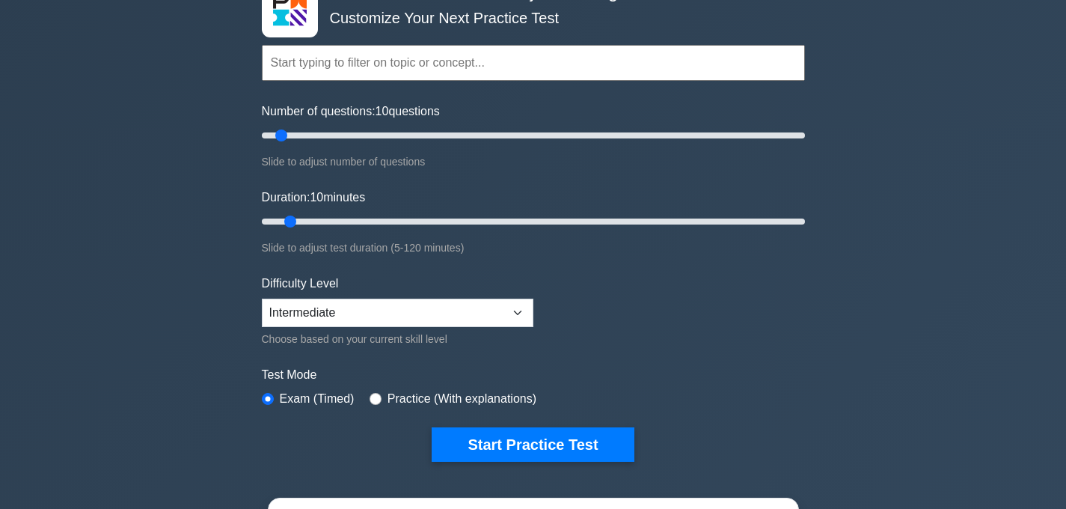
scroll to position [116, 0]
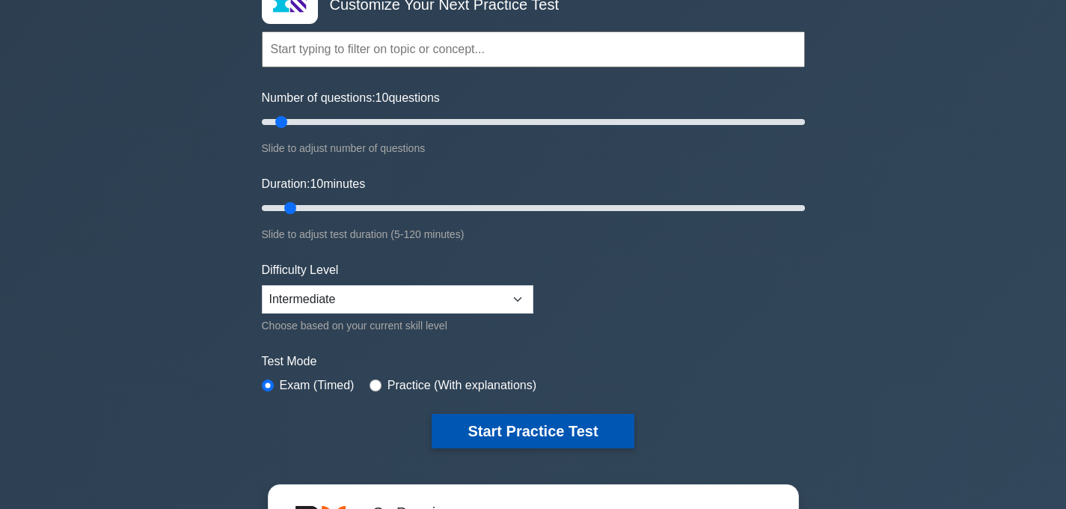
click at [473, 432] on button "Start Practice Test" at bounding box center [533, 431] width 202 height 34
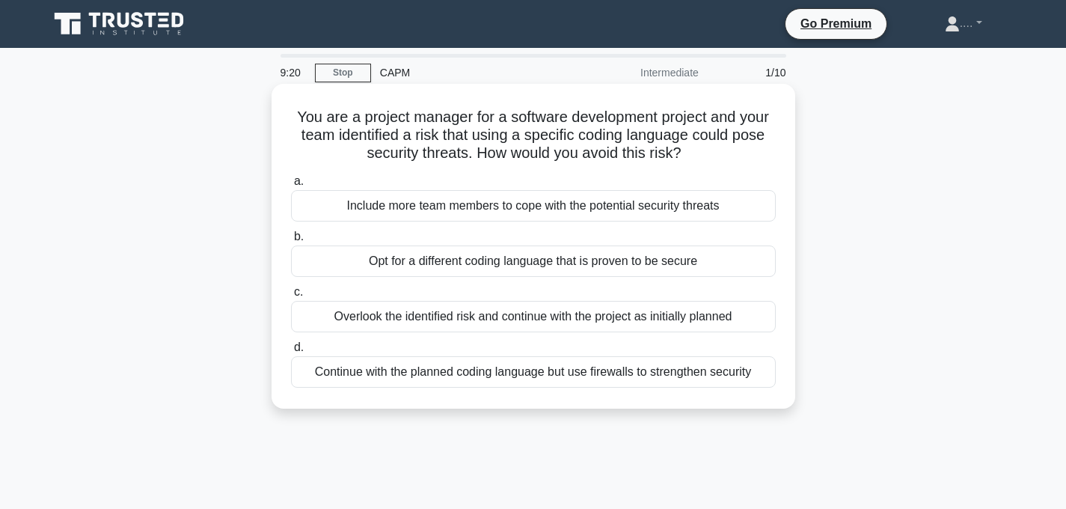
click at [521, 259] on div "Opt for a different coding language that is proven to be secure" at bounding box center [533, 260] width 485 height 31
click at [291, 242] on input "b. Opt for a different coding language that is proven to be secure" at bounding box center [291, 237] width 0 height 10
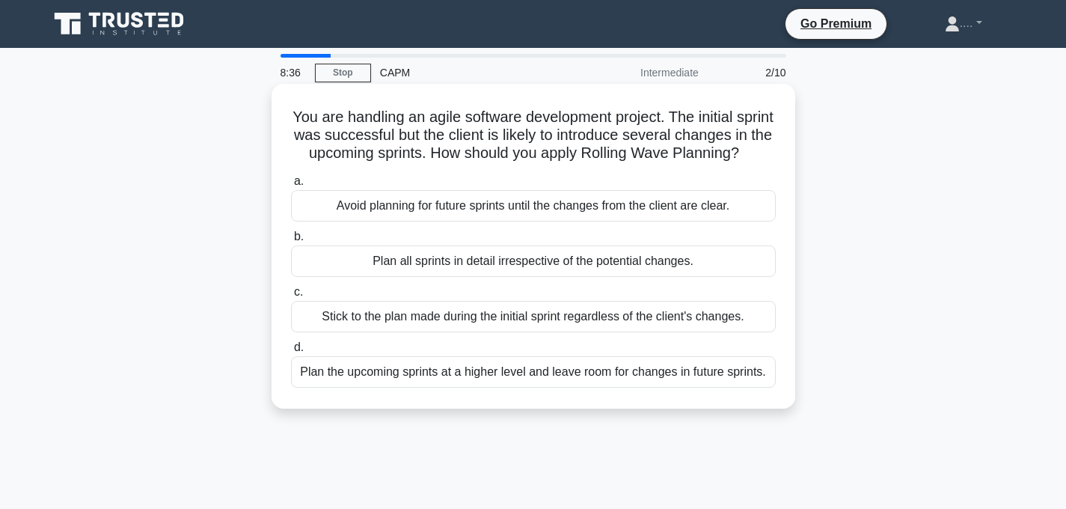
click at [533, 372] on div "Plan the upcoming sprints at a higher level and leave room for changes in futur…" at bounding box center [533, 371] width 485 height 31
click at [291, 352] on input "d. Plan the upcoming sprints at a higher level and leave room for changes in fu…" at bounding box center [291, 348] width 0 height 10
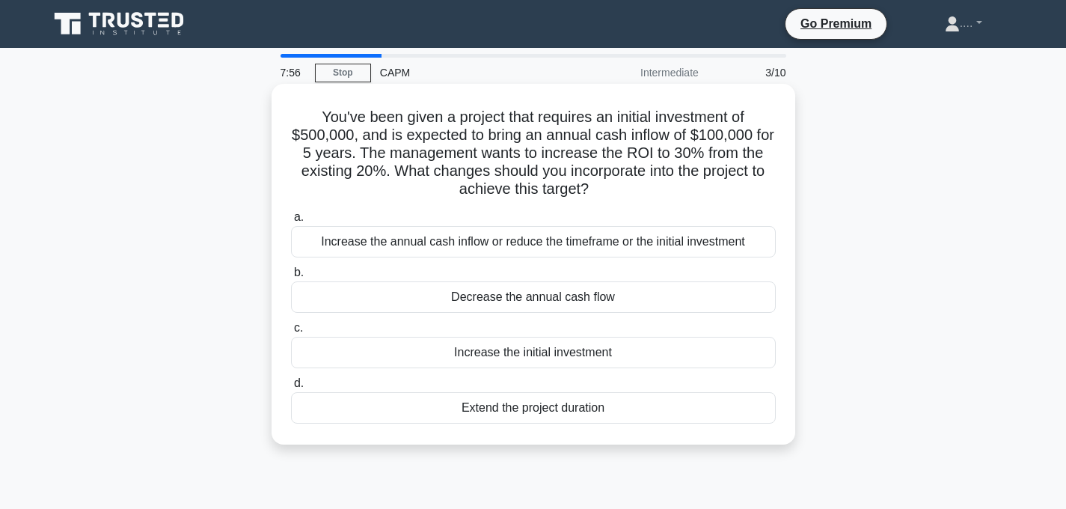
click at [560, 187] on h5 "You've been given a project that requires an initial investment of $500,000, an…" at bounding box center [534, 153] width 488 height 91
click at [653, 245] on div "Increase the annual cash inflow or reduce the timeframe or the initial investme…" at bounding box center [533, 241] width 485 height 31
click at [291, 222] on input "a. Increase the annual cash inflow or reduce the timeframe or the initial inves…" at bounding box center [291, 217] width 0 height 10
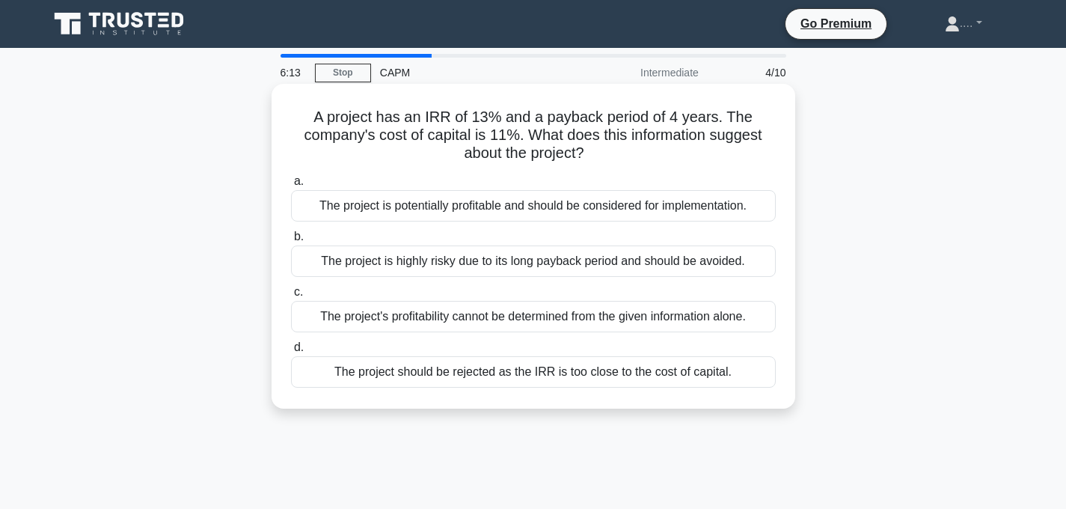
click at [633, 202] on div "The project is potentially profitable and should be considered for implementati…" at bounding box center [533, 205] width 485 height 31
click at [291, 186] on input "a. The project is potentially profitable and should be considered for implement…" at bounding box center [291, 182] width 0 height 10
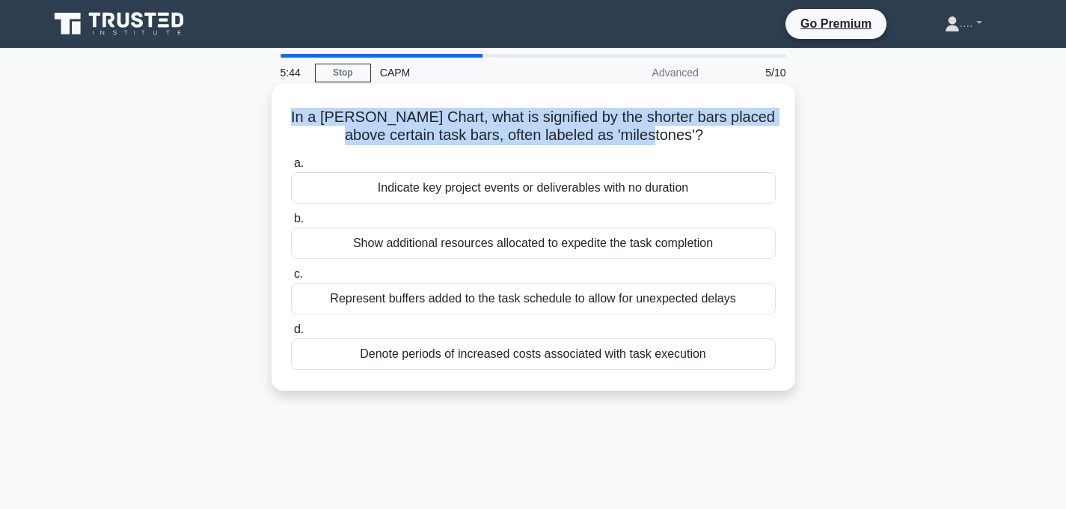
drag, startPoint x: 313, startPoint y: 111, endPoint x: 626, endPoint y: 146, distance: 315.5
click at [626, 146] on div "In a Gantt Chart, what is signified by the shorter bars placed above certain ta…" at bounding box center [534, 237] width 512 height 295
copy h5 "In a Gantt Chart, what is signified by the shorter bars placed above certain ta…"
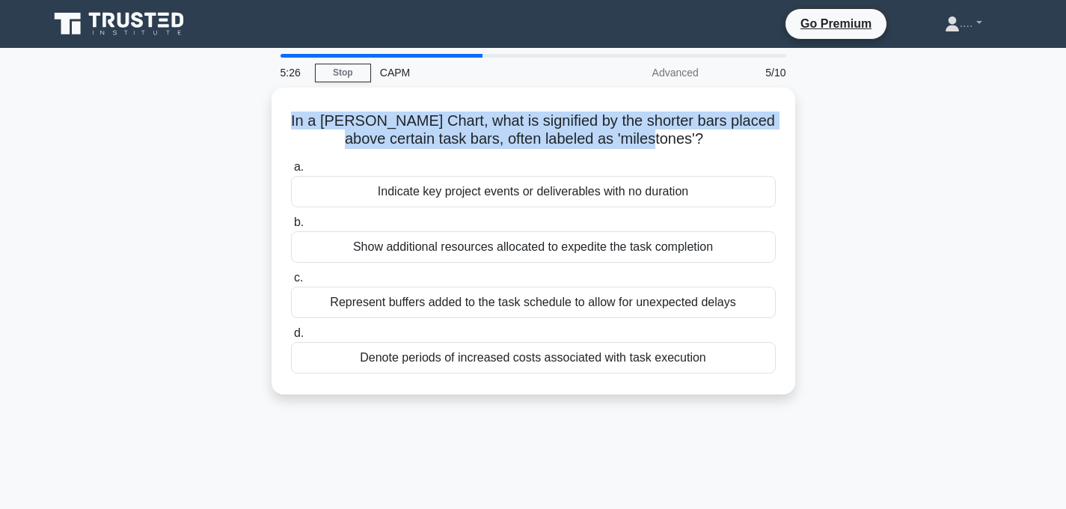
click at [573, 85] on div "CAPM" at bounding box center [474, 73] width 206 height 30
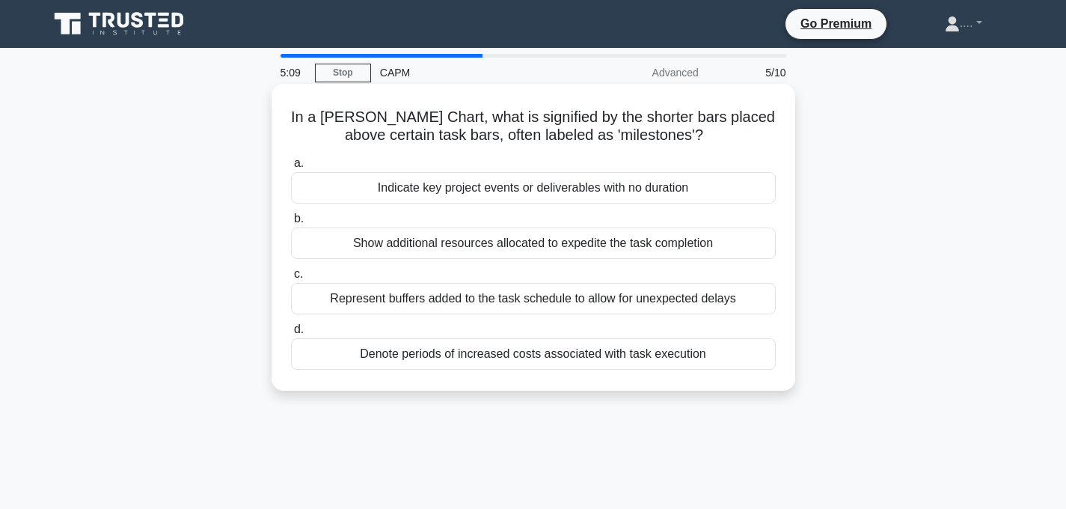
click at [590, 186] on div "Indicate key project events or deliverables with no duration" at bounding box center [533, 187] width 485 height 31
click at [291, 168] on input "a. Indicate key project events or deliverables with no duration" at bounding box center [291, 164] width 0 height 10
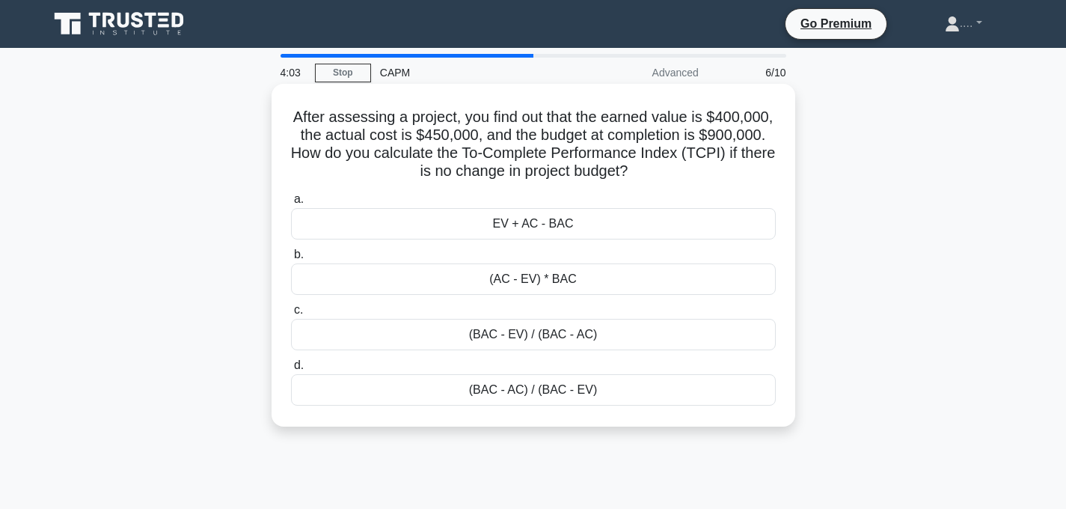
click at [464, 282] on div "(AC - EV) * BAC" at bounding box center [533, 278] width 485 height 31
click at [291, 260] on input "b. (AC - EV) * BAC" at bounding box center [291, 255] width 0 height 10
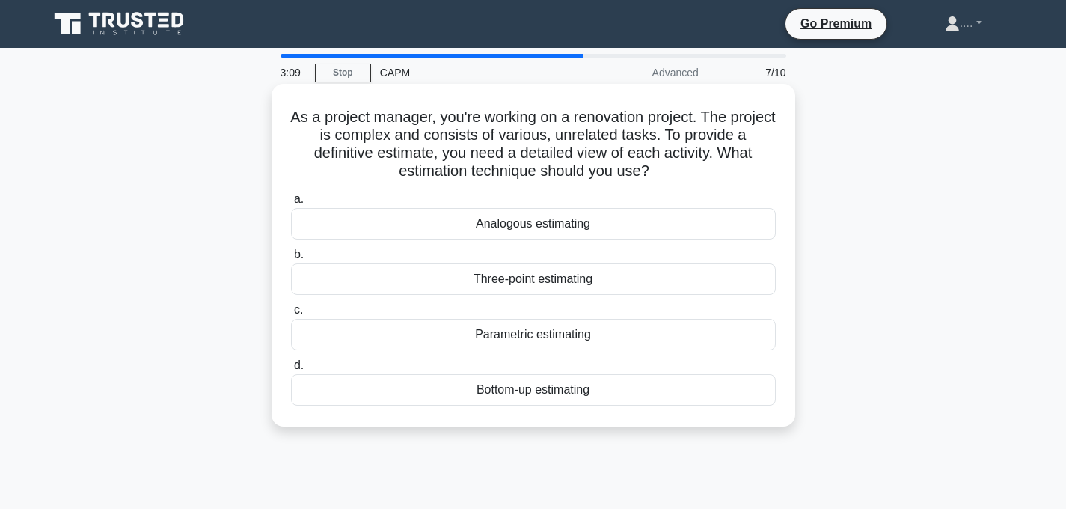
click at [517, 338] on div "Parametric estimating" at bounding box center [533, 334] width 485 height 31
click at [291, 315] on input "c. Parametric estimating" at bounding box center [291, 310] width 0 height 10
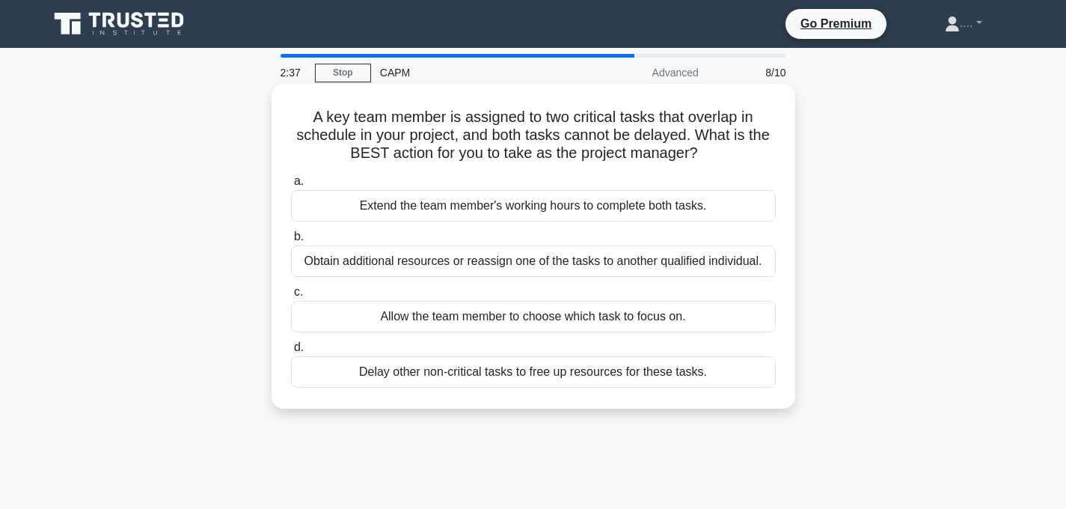
click at [526, 265] on div "Obtain additional resources or reassign one of the tasks to another qualified i…" at bounding box center [533, 260] width 485 height 31
click at [291, 242] on input "b. Obtain additional resources or reassign one of the tasks to another qualifie…" at bounding box center [291, 237] width 0 height 10
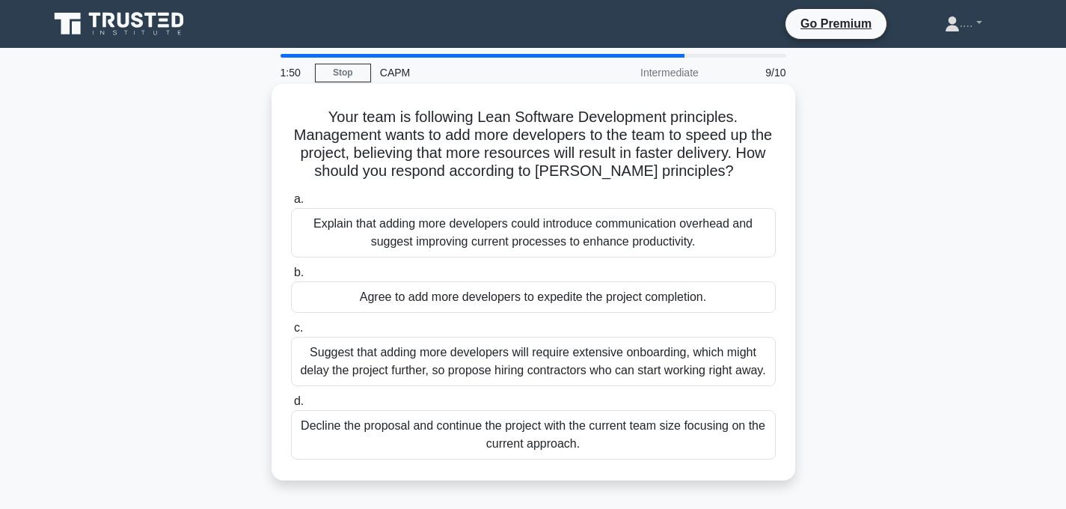
click at [519, 231] on div "Explain that adding more developers could introduce communication overhead and …" at bounding box center [533, 232] width 485 height 49
click at [291, 204] on input "a. Explain that adding more developers could introduce communication overhead a…" at bounding box center [291, 200] width 0 height 10
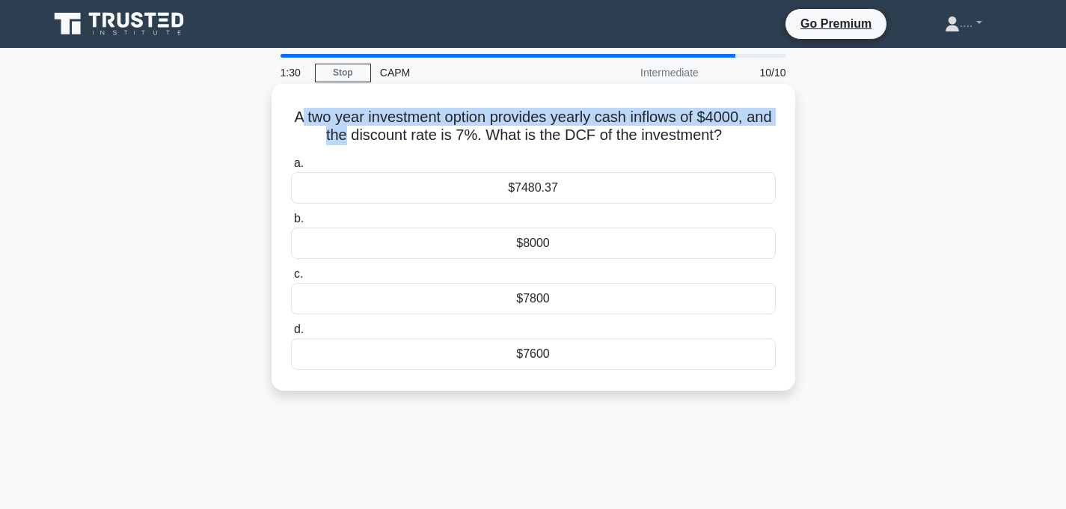
drag, startPoint x: 298, startPoint y: 118, endPoint x: 336, endPoint y: 126, distance: 38.9
click at [338, 126] on h5 "A two year investment option provides yearly cash inflows of $4000, and the dis…" at bounding box center [534, 126] width 488 height 37
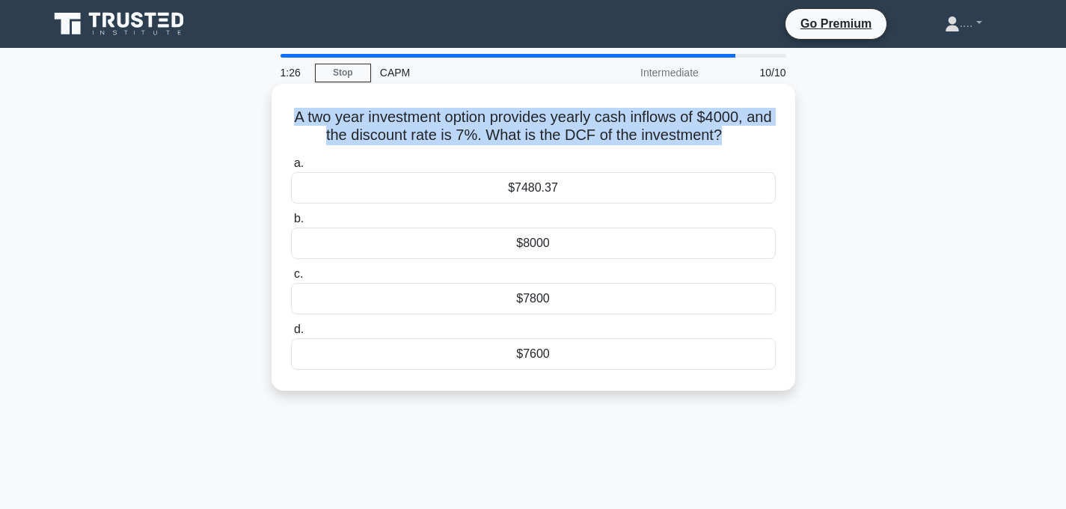
drag, startPoint x: 293, startPoint y: 115, endPoint x: 395, endPoint y: 151, distance: 107.9
click at [395, 152] on div "A two year investment option provides yearly cash inflows of $4000, and the dis…" at bounding box center [534, 237] width 512 height 295
copy div "A two year investment option provides yearly cash inflows of $4000, and the dis…"
click at [477, 116] on h5 "A two year investment option provides yearly cash inflows of $4000, and the dis…" at bounding box center [534, 126] width 488 height 37
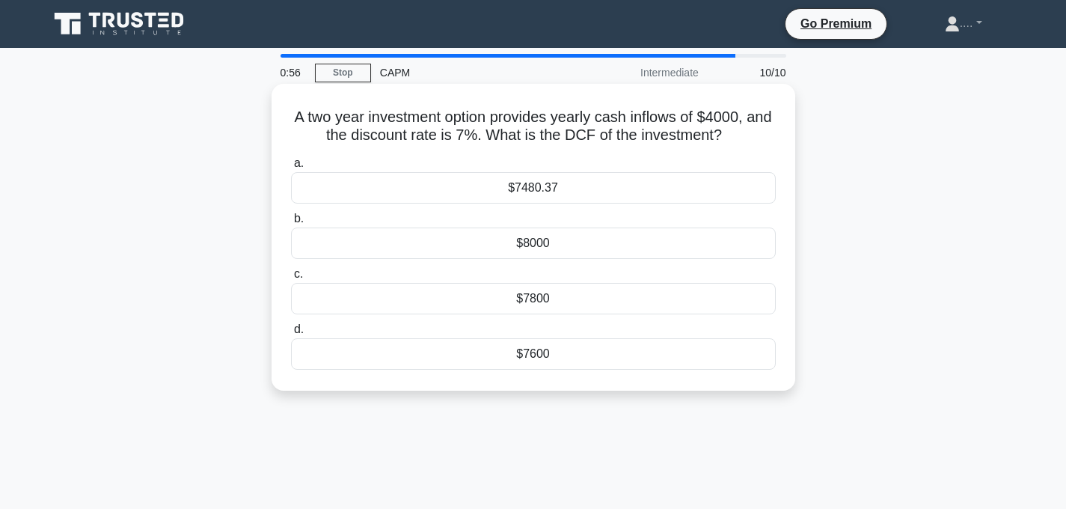
click at [476, 182] on div "$7480.37" at bounding box center [533, 187] width 485 height 31
click at [291, 168] on input "a. $7480.37" at bounding box center [291, 164] width 0 height 10
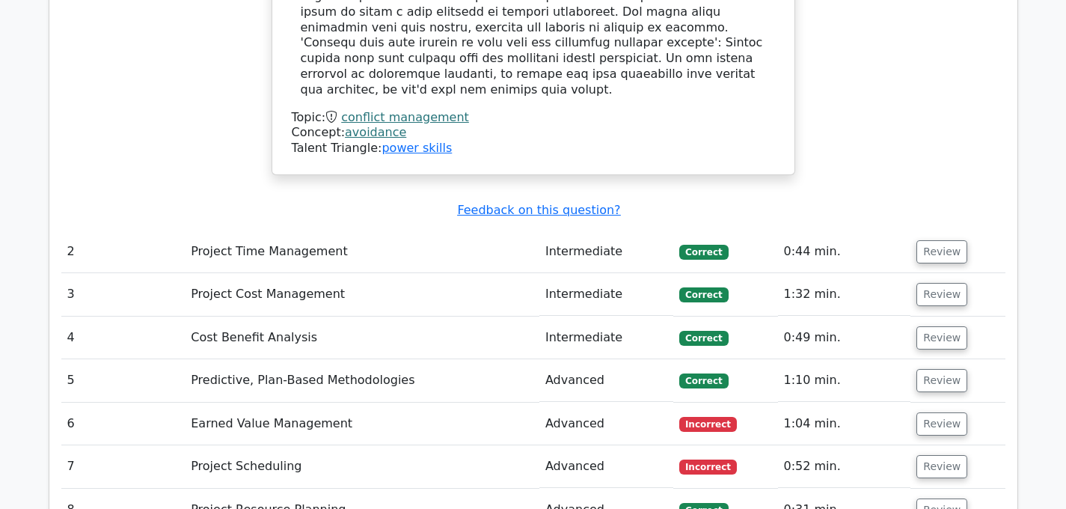
scroll to position [2007, 0]
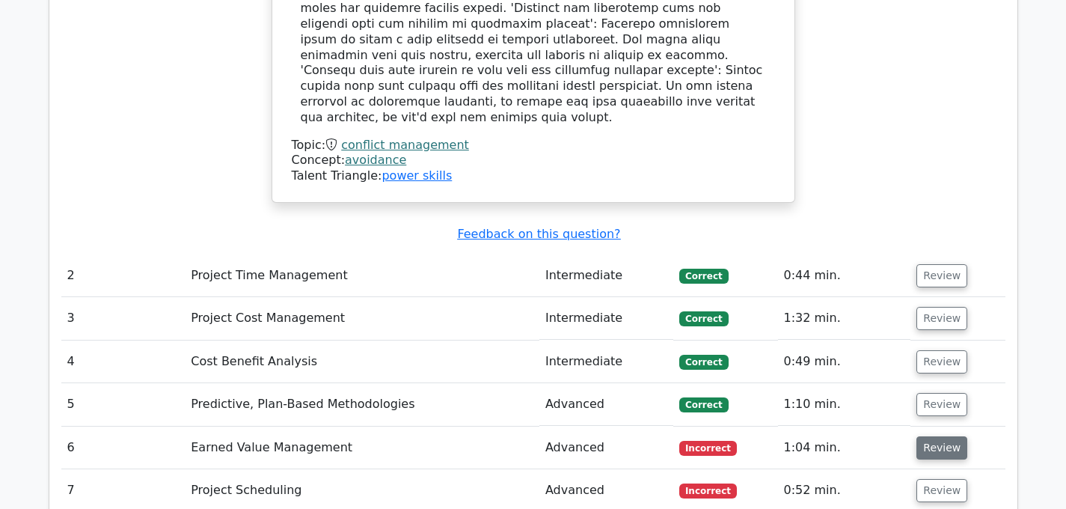
click at [941, 436] on button "Review" at bounding box center [942, 447] width 51 height 23
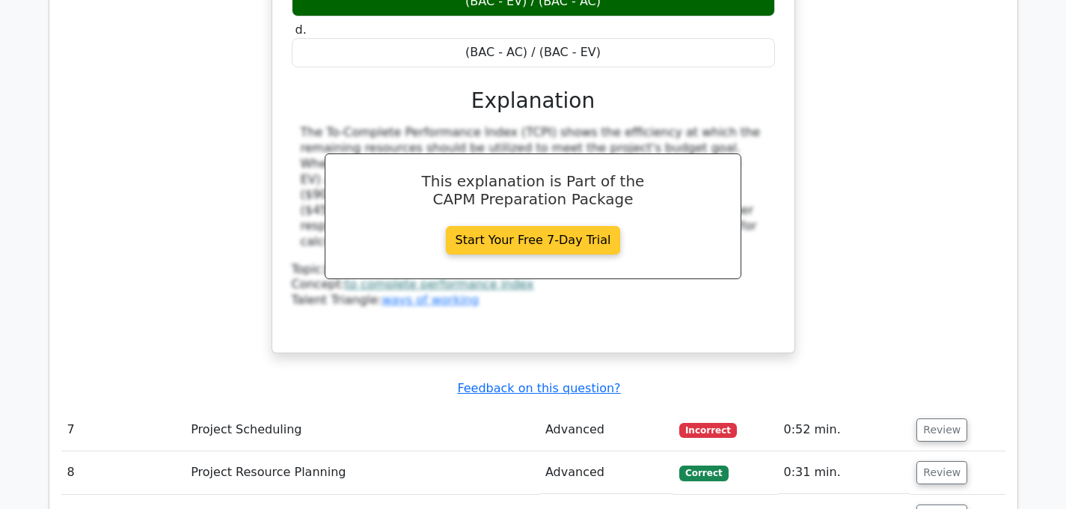
scroll to position [2727, 0]
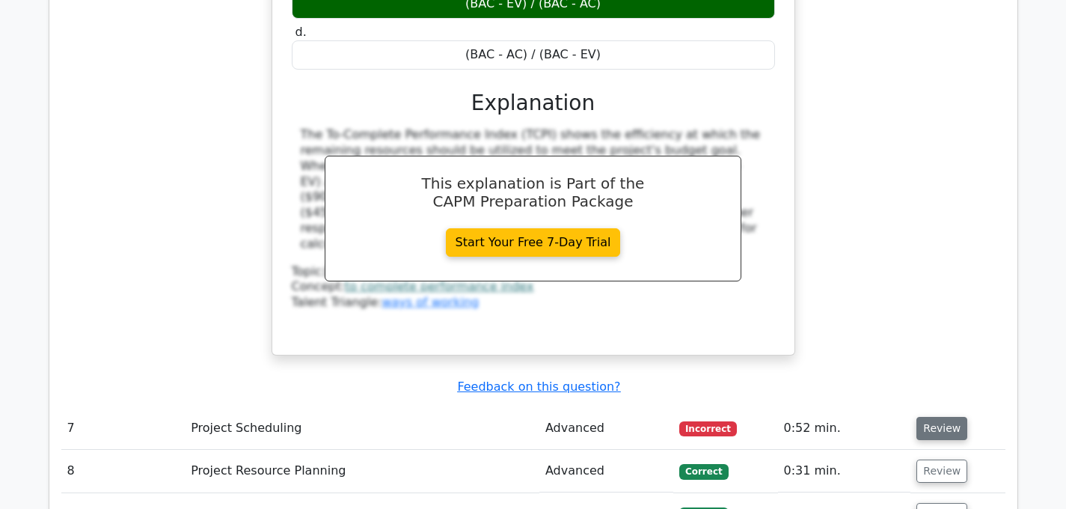
click at [928, 417] on button "Review" at bounding box center [942, 428] width 51 height 23
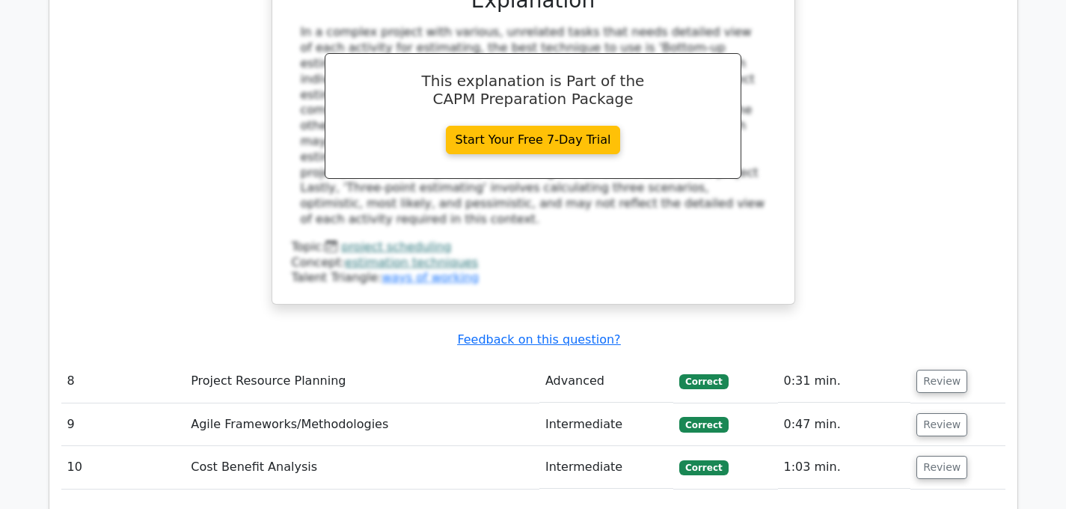
scroll to position [3511, 0]
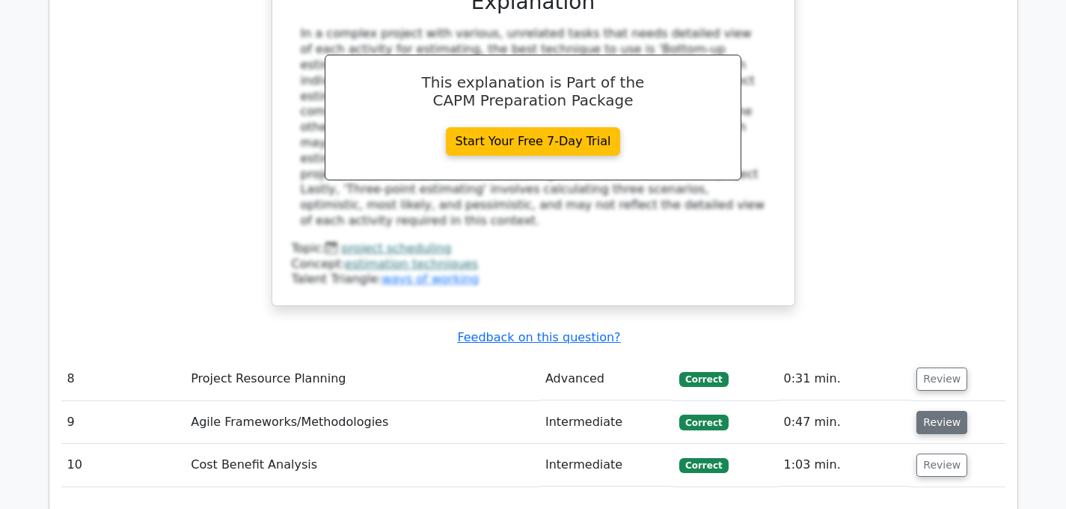
click at [928, 411] on button "Review" at bounding box center [942, 422] width 51 height 23
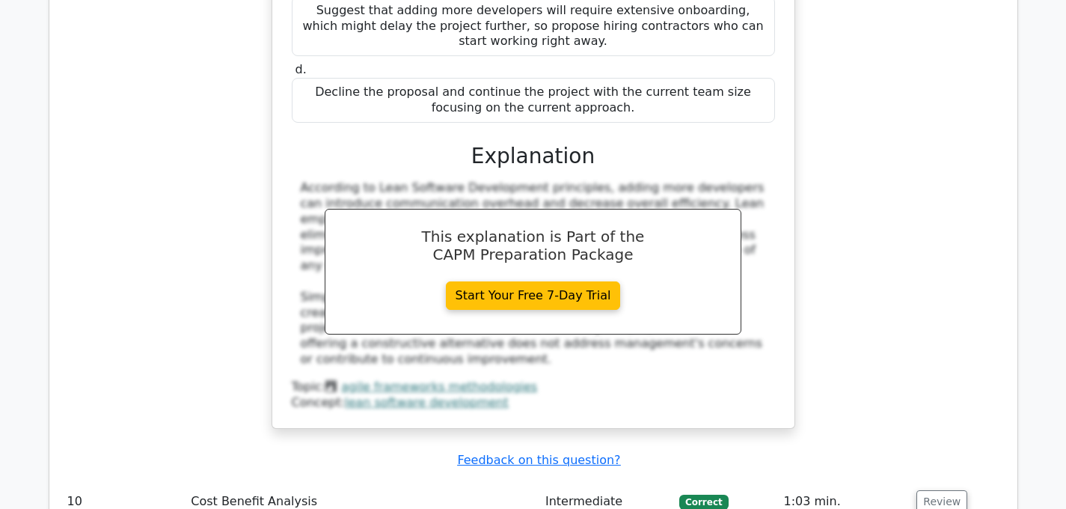
scroll to position [4215, 0]
click at [941, 489] on button "Review" at bounding box center [942, 500] width 51 height 23
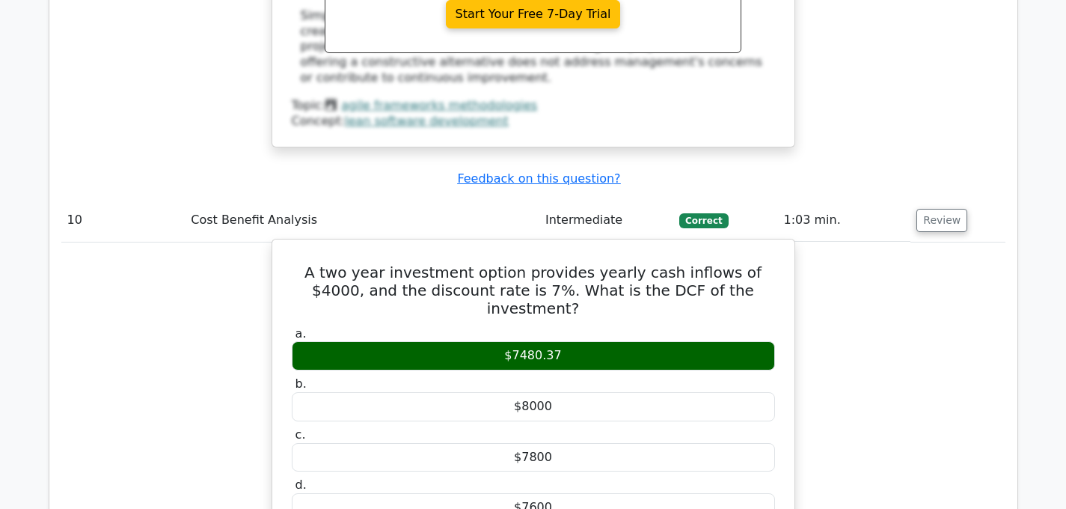
scroll to position [4496, 0]
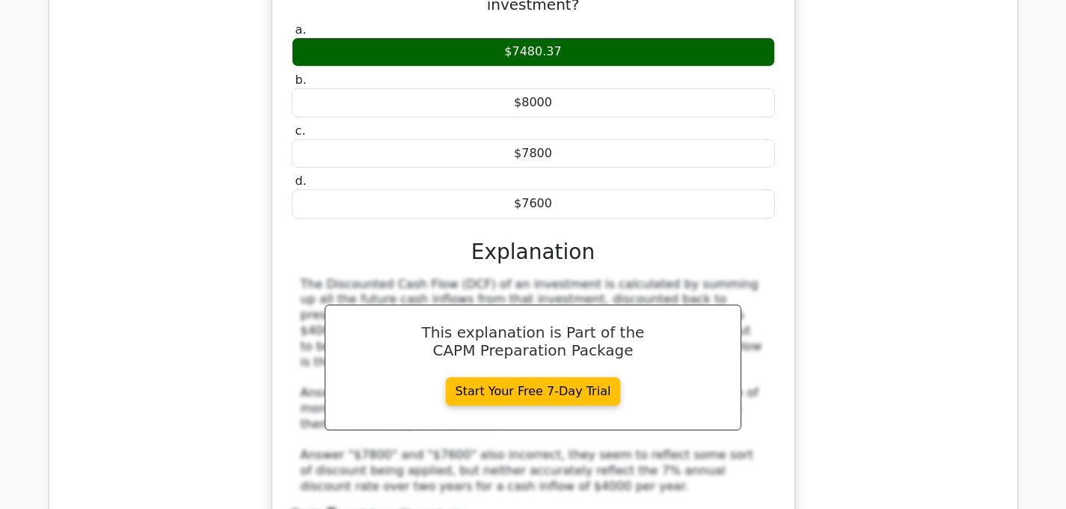
click at [879, 245] on div "A two year investment option provides yearly cash inflows of $4000, and the dis…" at bounding box center [533, 262] width 944 height 655
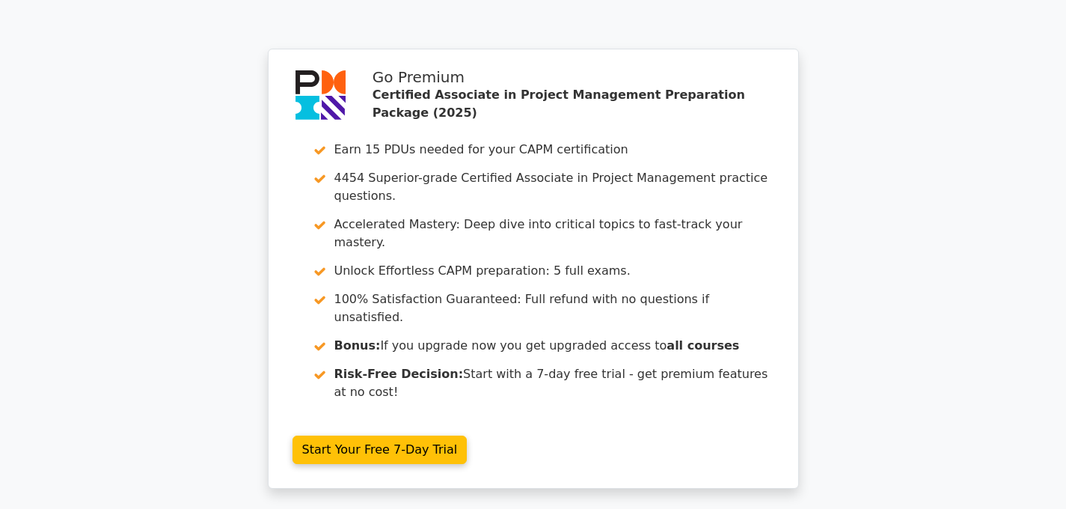
scroll to position [5469, 0]
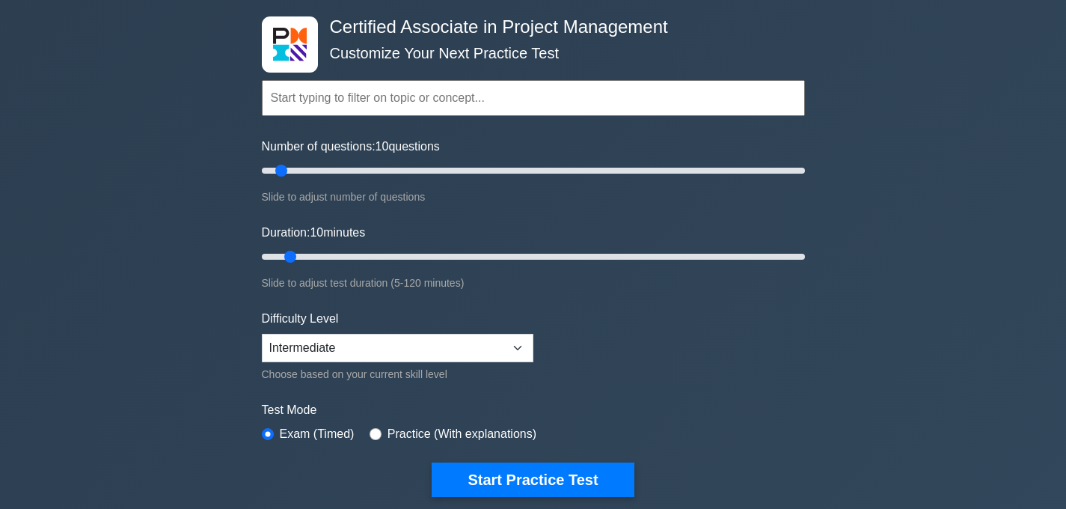
scroll to position [71, 0]
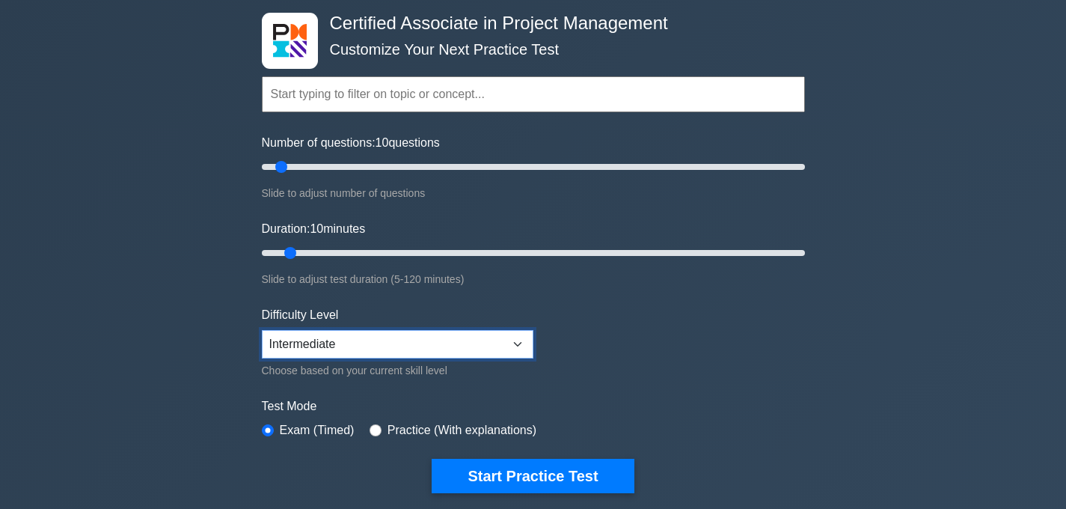
click at [346, 346] on select "Beginner Intermediate Expert" at bounding box center [398, 344] width 272 height 28
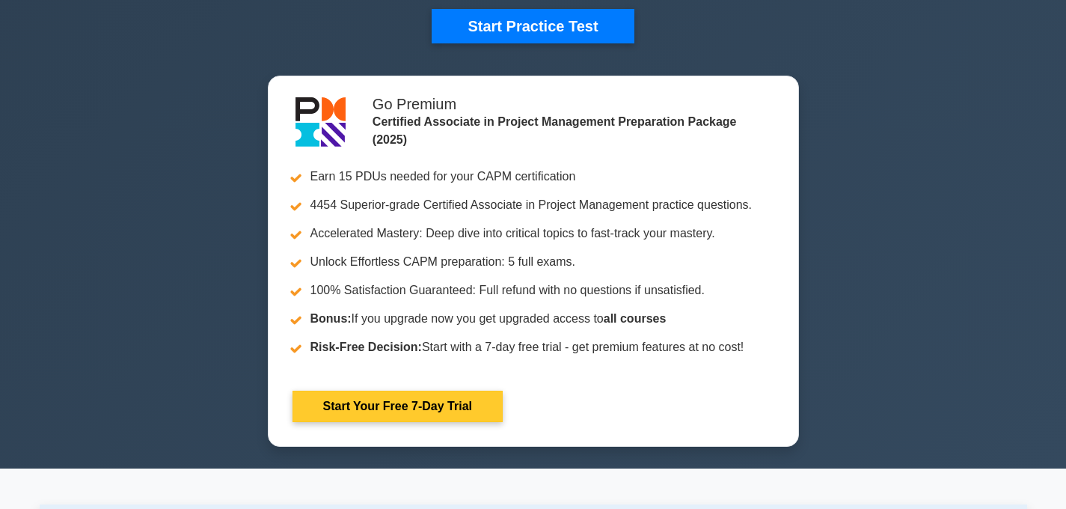
click at [363, 422] on link "Start Your Free 7-Day Trial" at bounding box center [398, 406] width 210 height 31
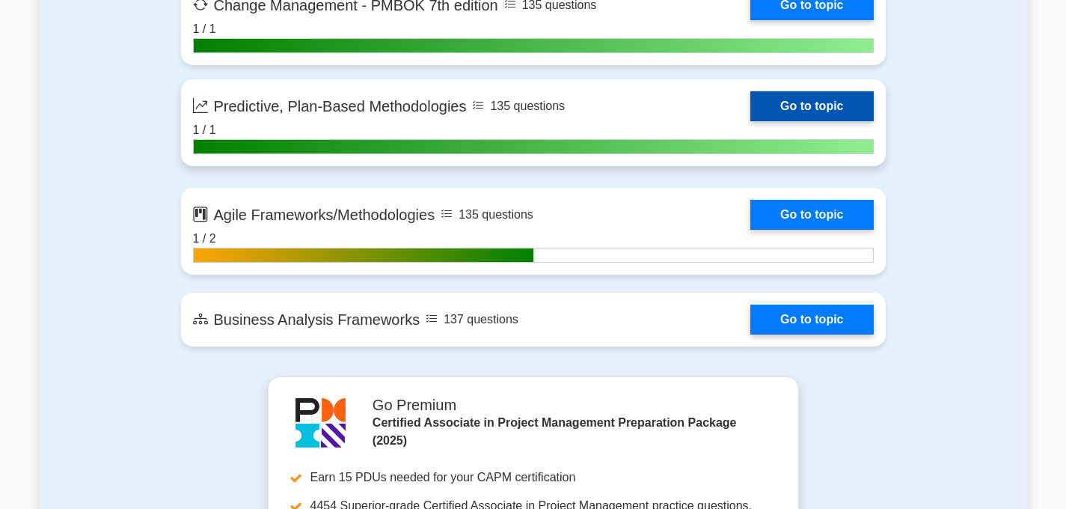
scroll to position [4296, 0]
